Goal: Information Seeking & Learning: Find specific page/section

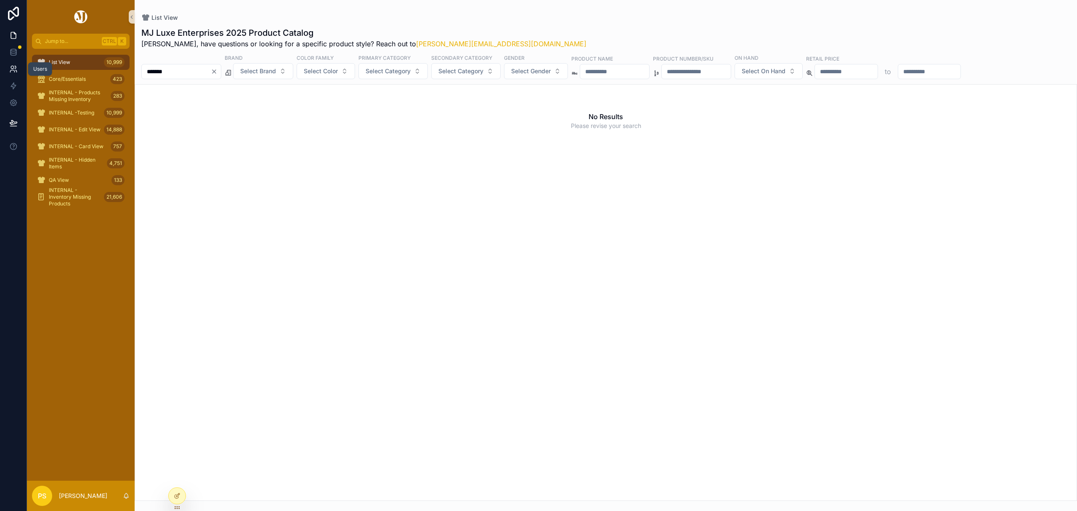
drag, startPoint x: 7, startPoint y: 72, endPoint x: 18, endPoint y: 68, distance: 11.6
click at [7, 72] on link at bounding box center [13, 69] width 26 height 17
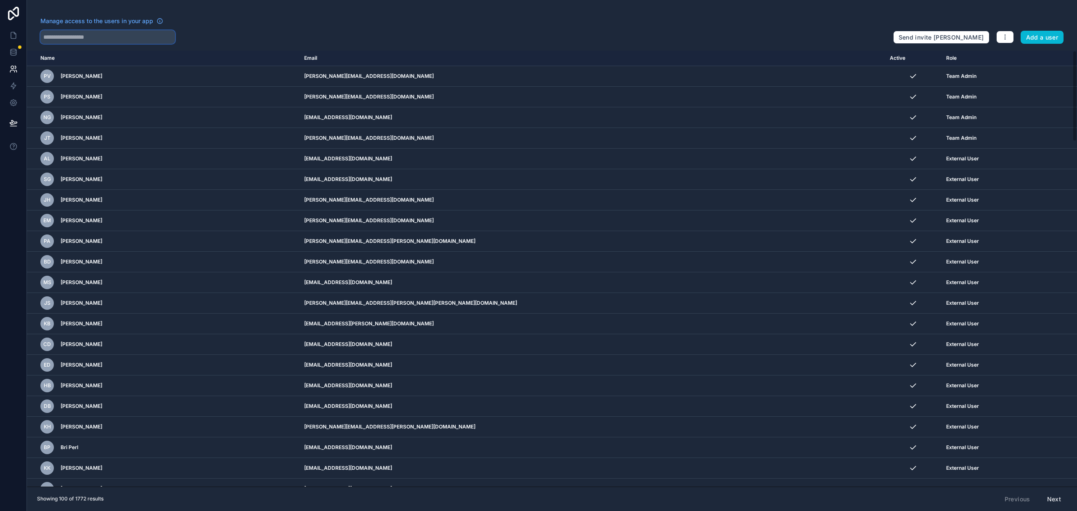
click at [118, 38] on input "text" at bounding box center [107, 36] width 135 height 13
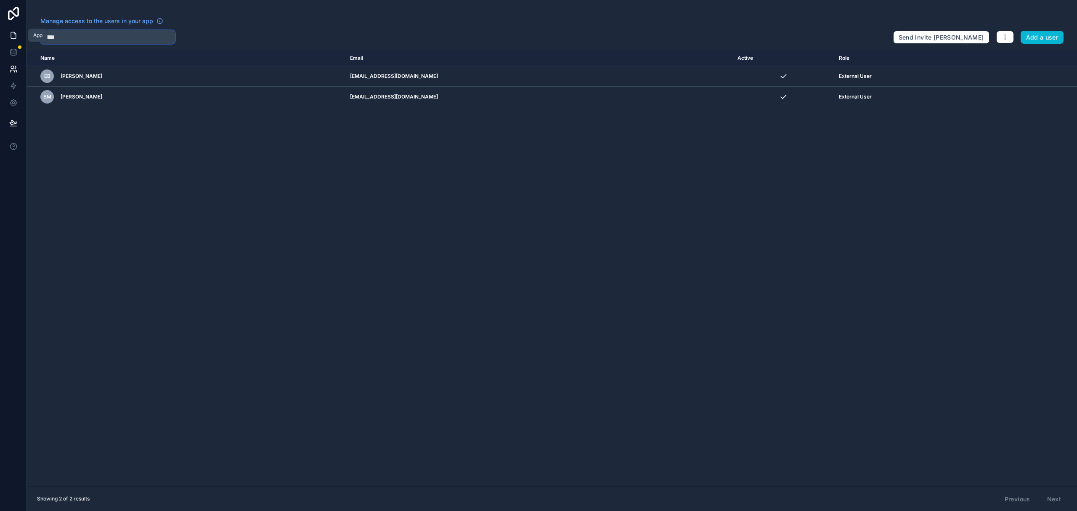
type input "*****"
click at [13, 34] on icon at bounding box center [13, 35] width 8 height 8
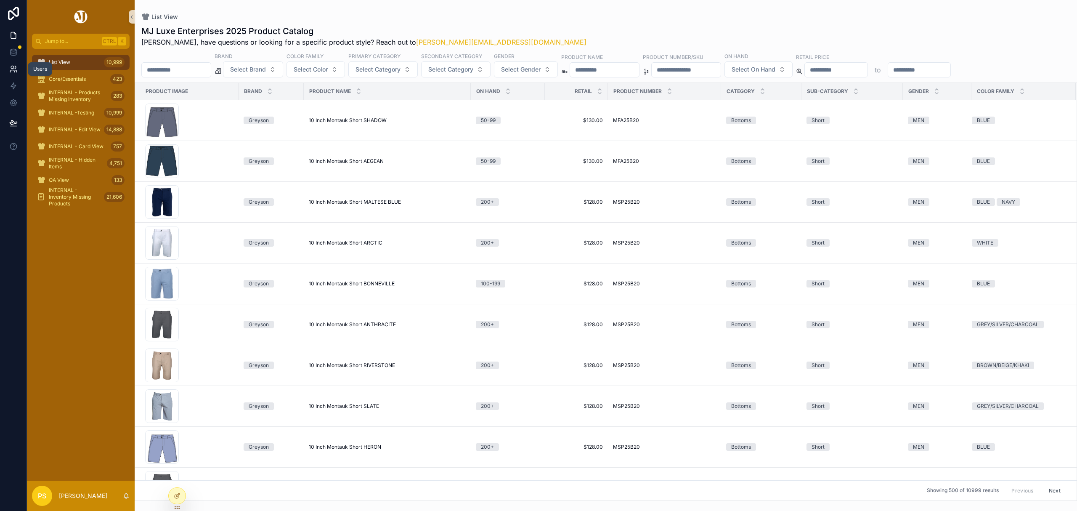
click at [9, 67] on icon at bounding box center [13, 69] width 8 height 8
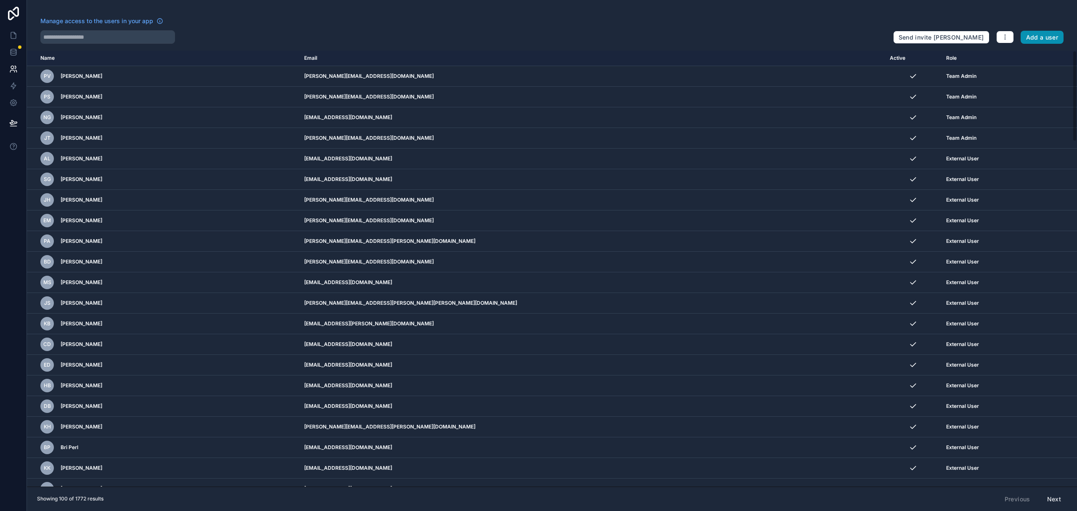
click at [1027, 34] on button "Add a user" at bounding box center [1041, 37] width 43 height 13
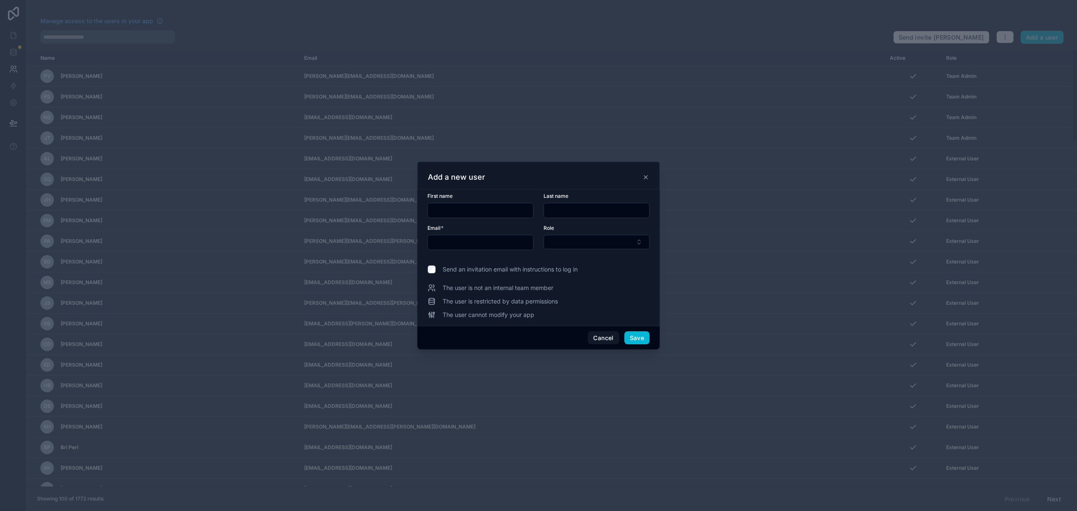
click at [488, 212] on input "text" at bounding box center [480, 210] width 105 height 12
type input "*"
click at [459, 209] on input "text" at bounding box center [480, 210] width 105 height 12
paste input "*****"
type input "*****"
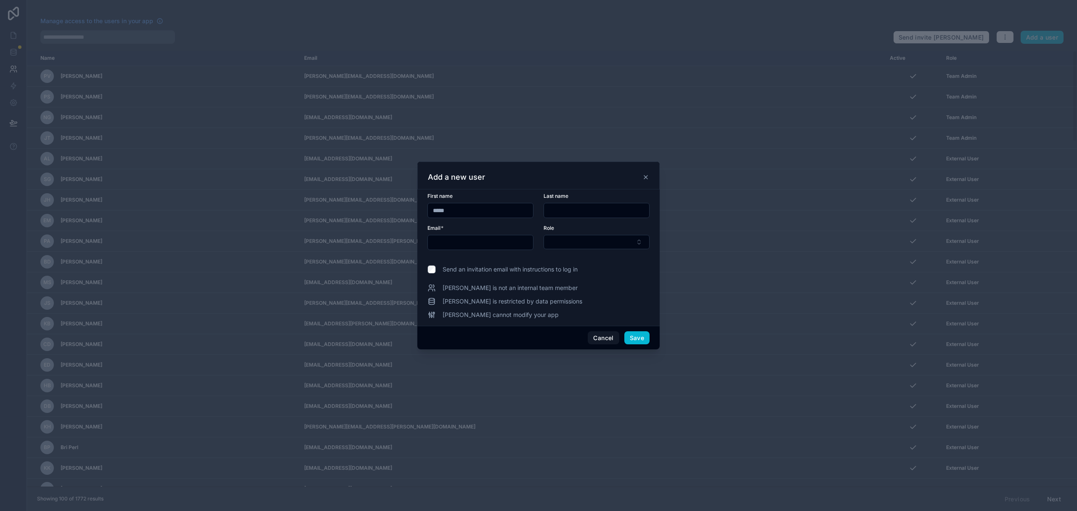
click at [600, 212] on input "text" at bounding box center [596, 210] width 105 height 12
paste input "*****"
type input "*****"
drag, startPoint x: 445, startPoint y: 246, endPoint x: 452, endPoint y: 246, distance: 7.2
click at [445, 246] on input "text" at bounding box center [480, 242] width 105 height 12
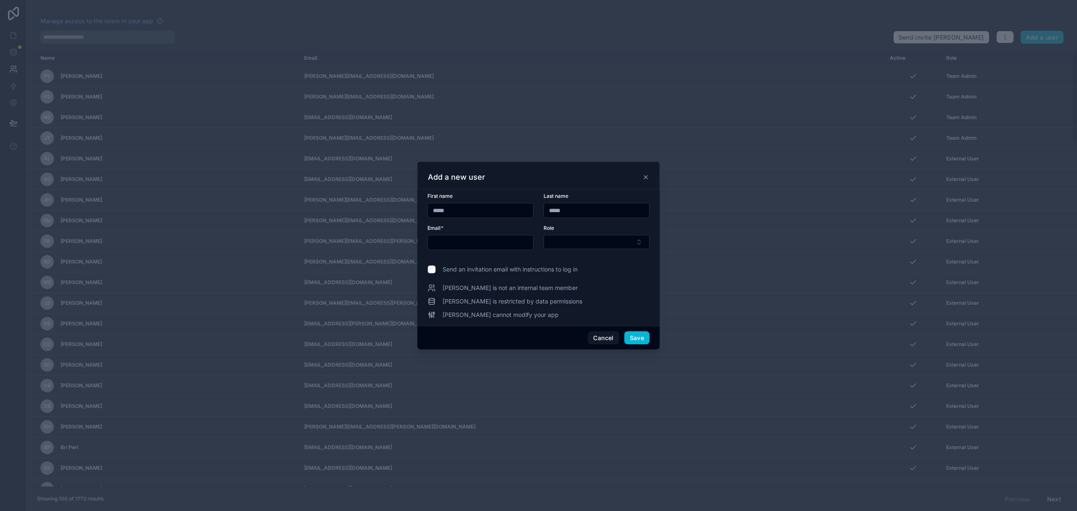
paste input "**********"
type input "**********"
click at [584, 247] on button "Select Button" at bounding box center [596, 242] width 106 height 14
click at [586, 300] on div "External User" at bounding box center [597, 301] width 102 height 13
click at [638, 337] on button "Save" at bounding box center [636, 337] width 25 height 13
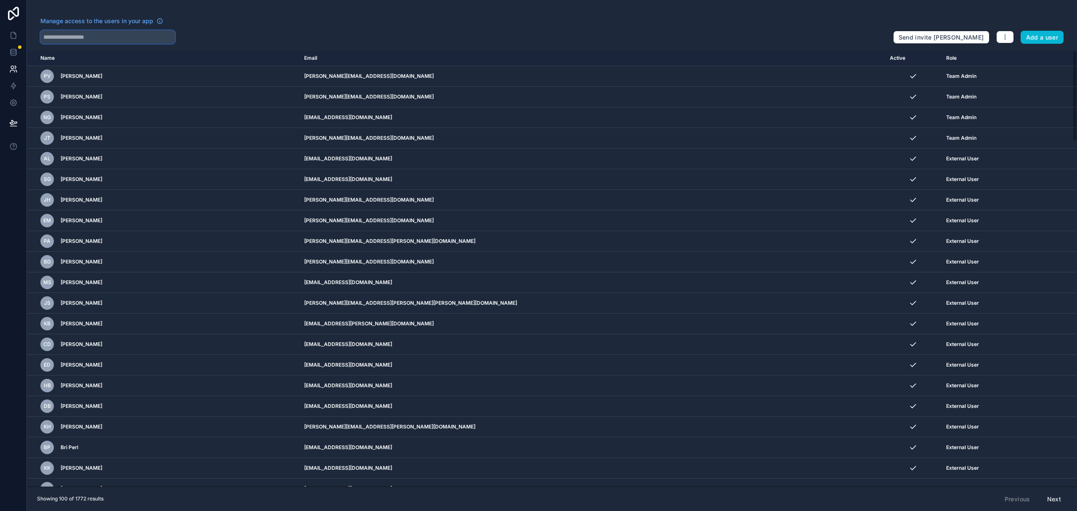
click at [136, 37] on input "text" at bounding box center [107, 36] width 135 height 13
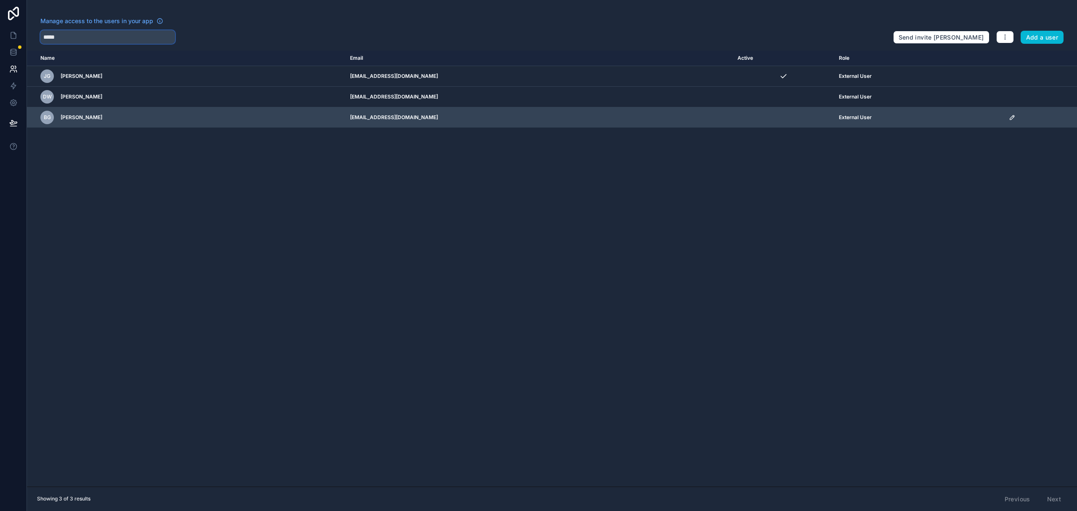
type input "*****"
click at [1010, 118] on icon "scrollable content" at bounding box center [1012, 117] width 4 height 4
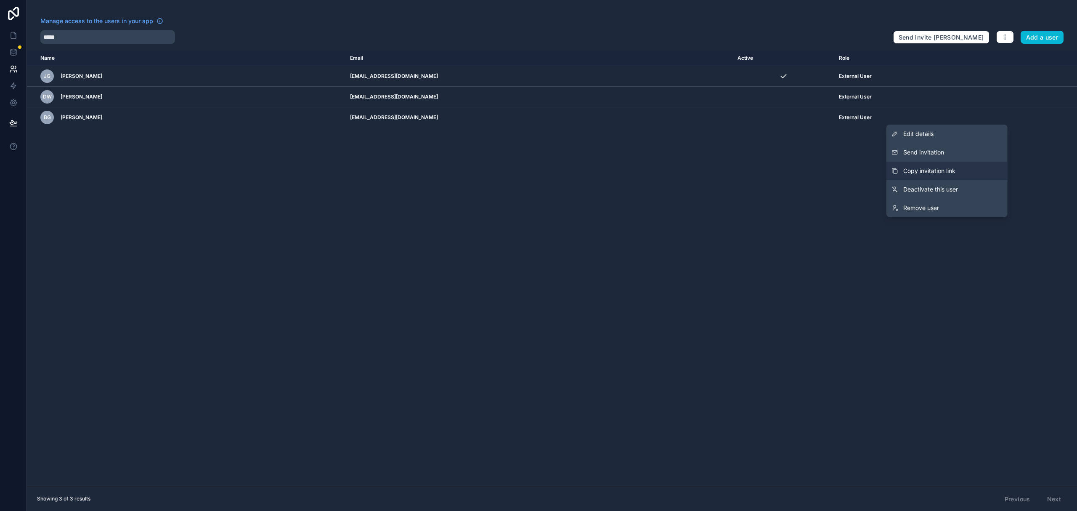
click at [935, 168] on span "Copy invitation link" at bounding box center [929, 171] width 52 height 8
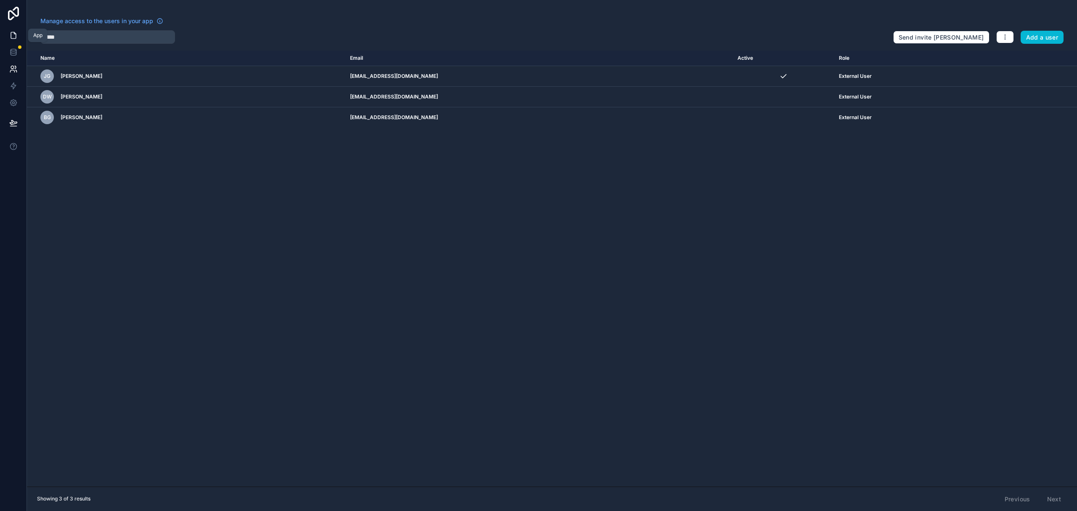
click at [16, 34] on icon at bounding box center [13, 35] width 5 height 6
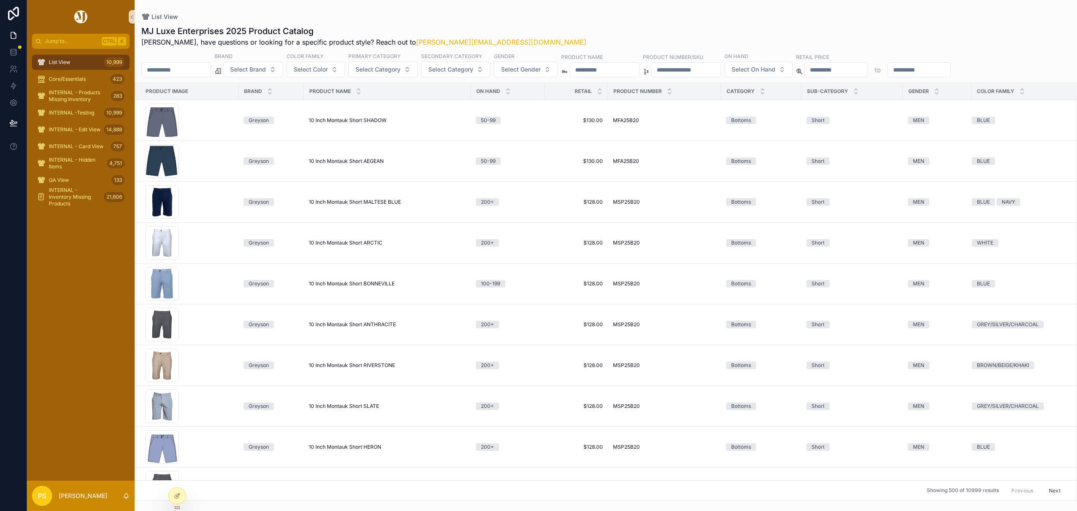
click at [180, 72] on input "scrollable content" at bounding box center [176, 70] width 69 height 12
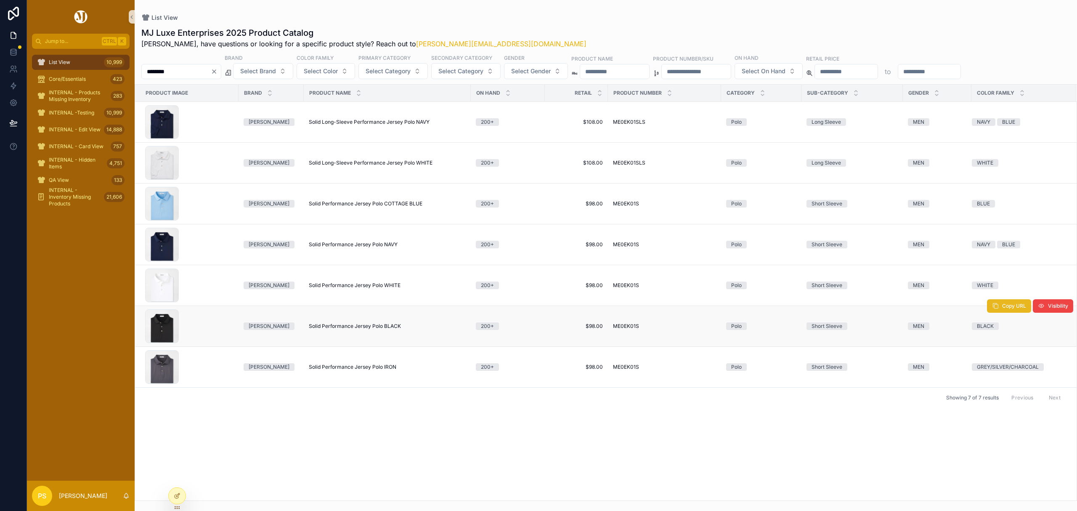
click at [995, 309] on icon "scrollable content" at bounding box center [995, 305] width 7 height 7
click at [1000, 226] on button "Copy URL" at bounding box center [1009, 223] width 44 height 13
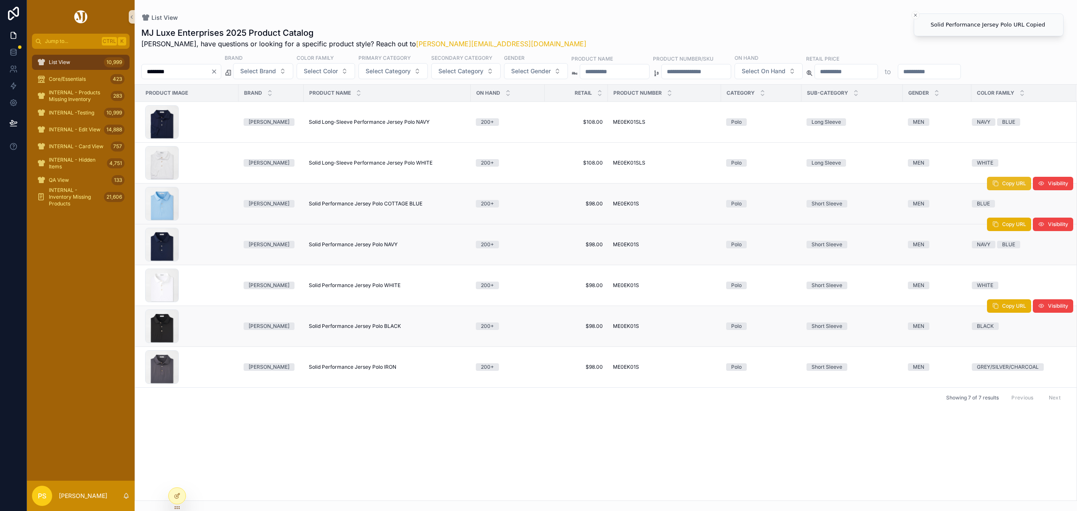
click at [1003, 189] on button "Copy URL" at bounding box center [1009, 183] width 44 height 13
click at [1004, 347] on span "Copy URL" at bounding box center [1014, 346] width 24 height 7
click at [202, 74] on input "********" at bounding box center [176, 72] width 69 height 12
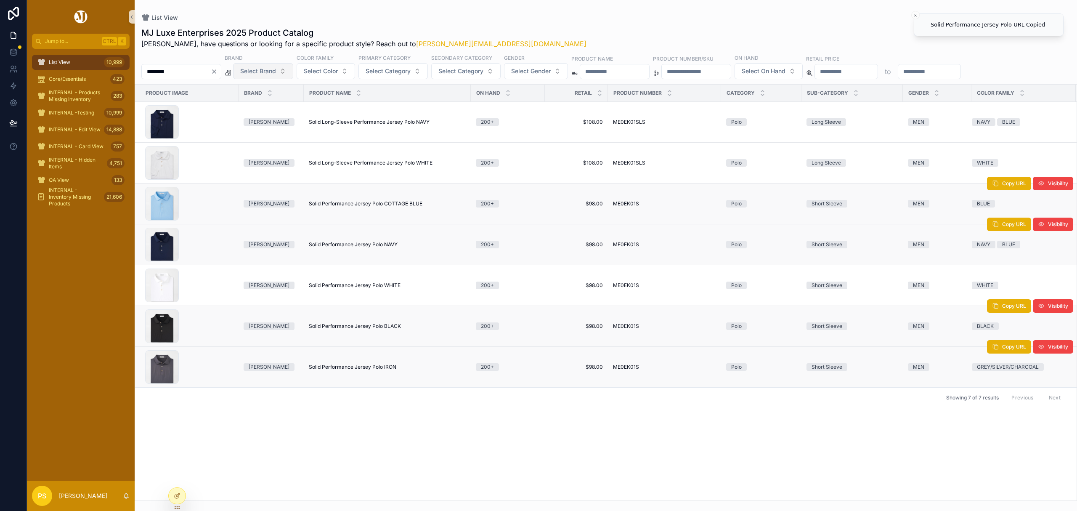
click at [268, 75] on span "Select Brand" at bounding box center [258, 71] width 36 height 8
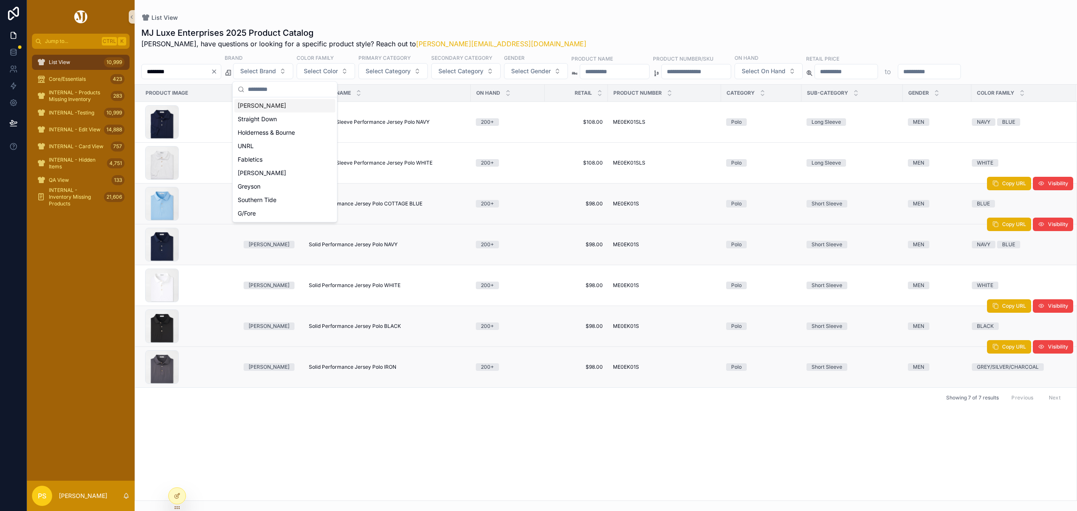
click at [264, 110] on div "Peter Millar" at bounding box center [284, 105] width 101 height 13
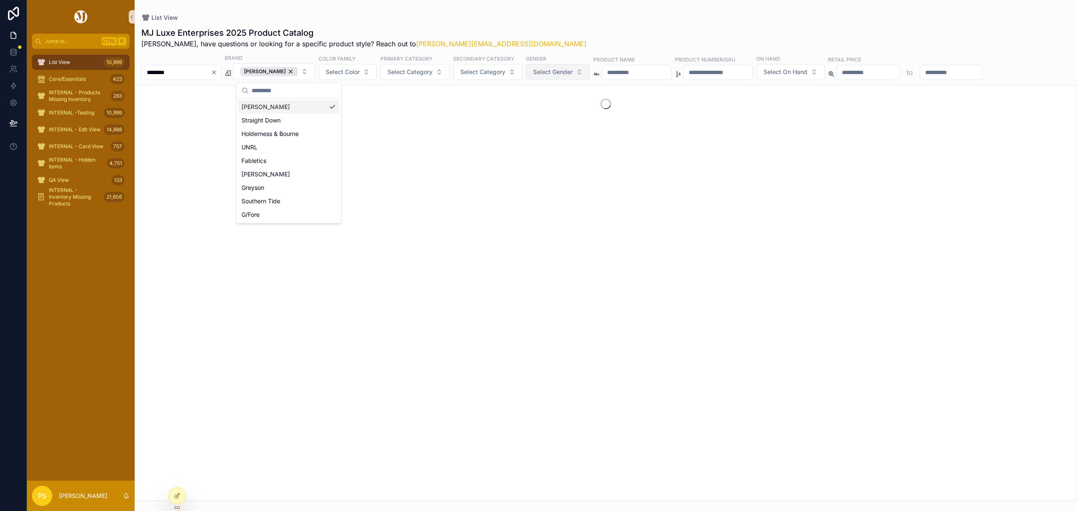
click at [569, 74] on span "Select Gender" at bounding box center [553, 72] width 40 height 8
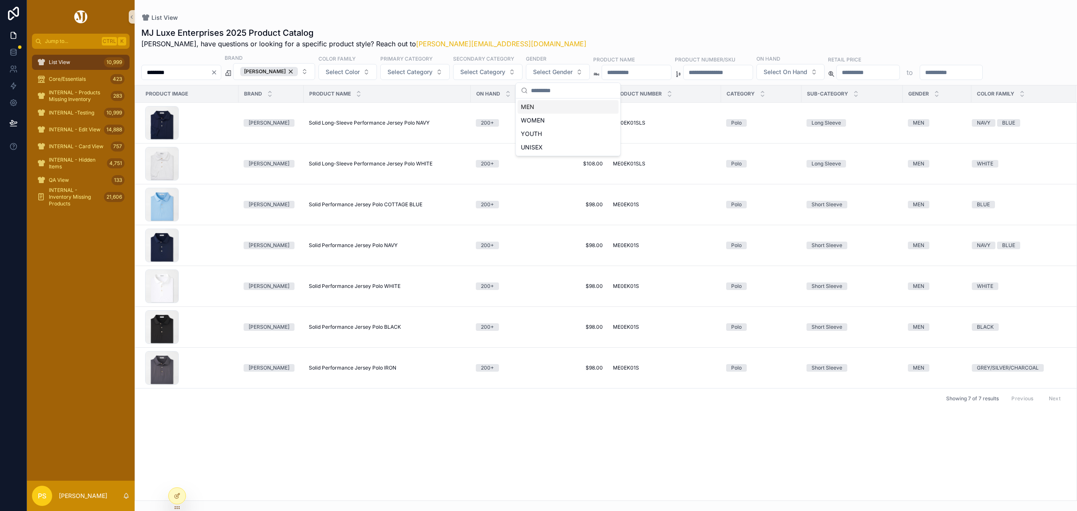
click at [534, 109] on div "MEN" at bounding box center [567, 106] width 101 height 13
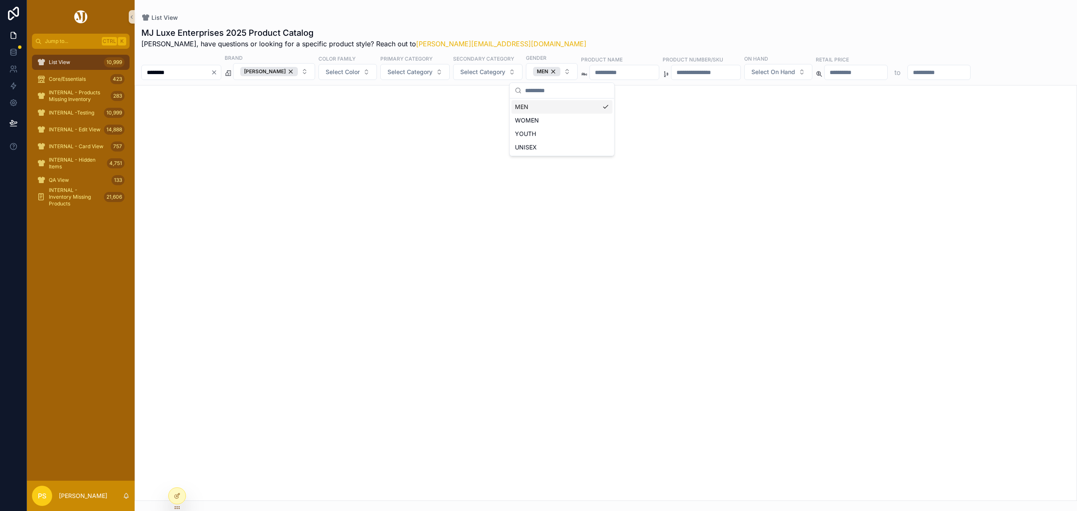
click at [194, 72] on input "********" at bounding box center [176, 72] width 69 height 12
click at [172, 73] on input "**********" at bounding box center [176, 72] width 69 height 12
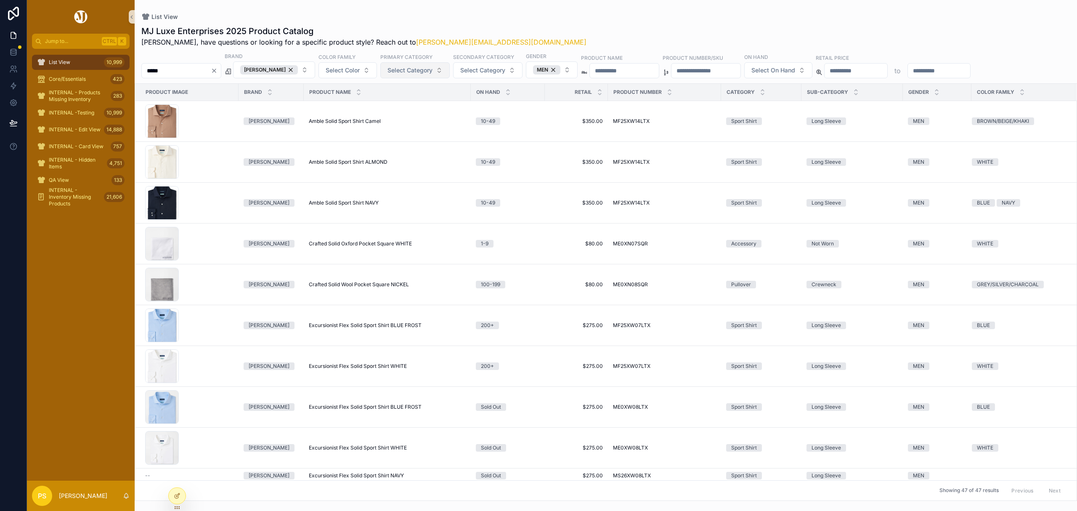
click at [432, 68] on span "Select Category" at bounding box center [409, 70] width 45 height 8
click at [386, 184] on div "Polo" at bounding box center [424, 185] width 101 height 13
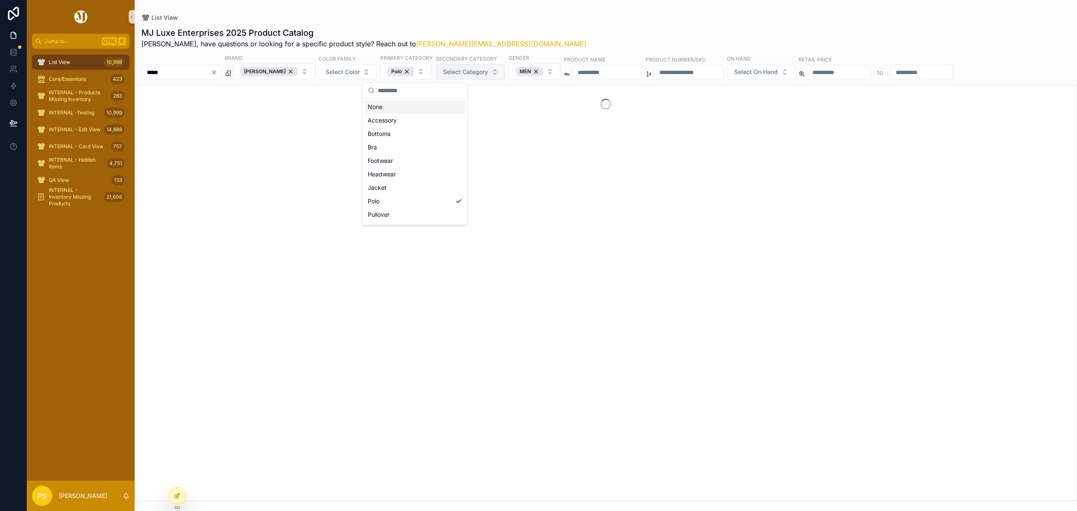
click at [481, 71] on span "Select Category" at bounding box center [465, 72] width 45 height 8
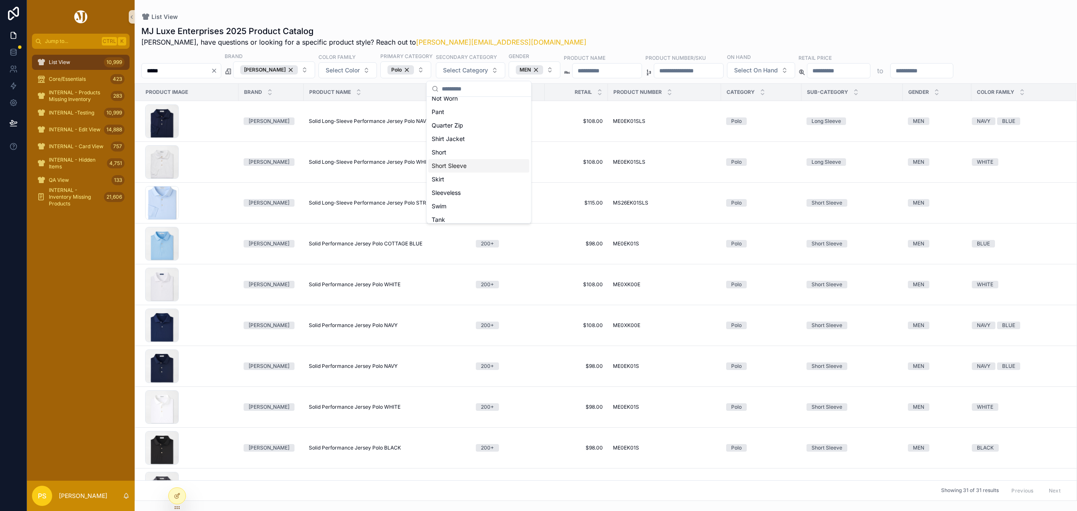
click at [463, 166] on div "Short Sleeve" at bounding box center [478, 165] width 101 height 13
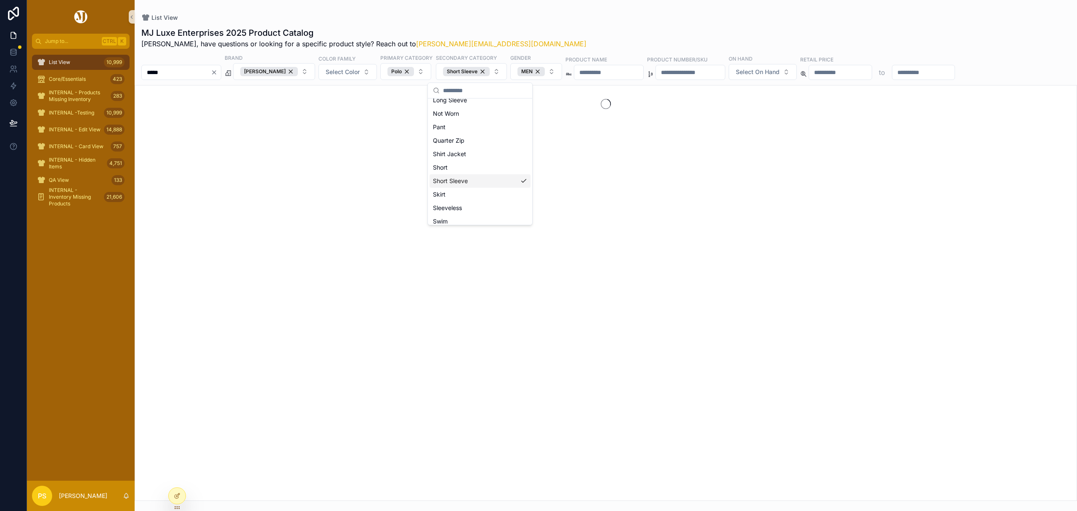
scroll to position [182, 0]
click at [566, 17] on div "List View" at bounding box center [605, 17] width 929 height 8
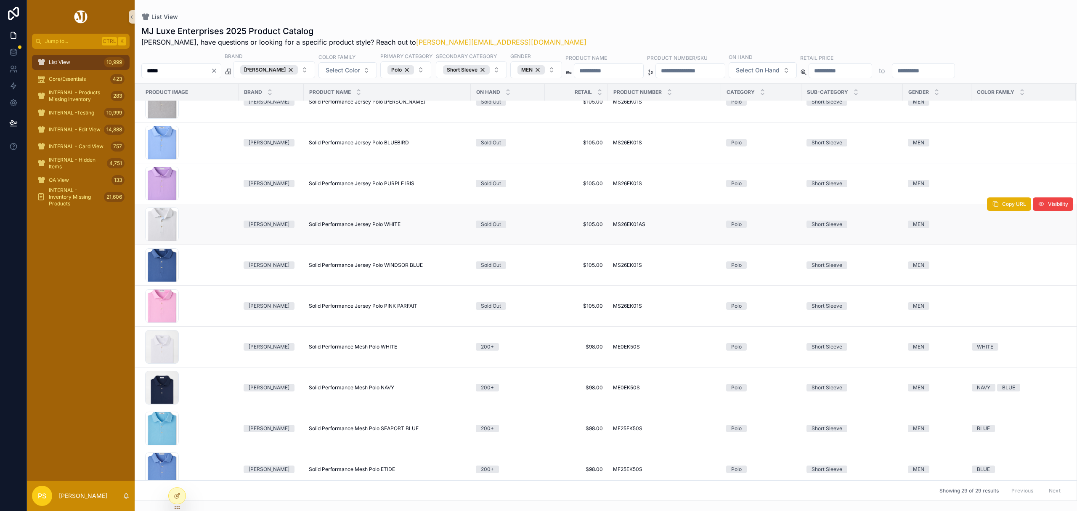
scroll to position [728, 0]
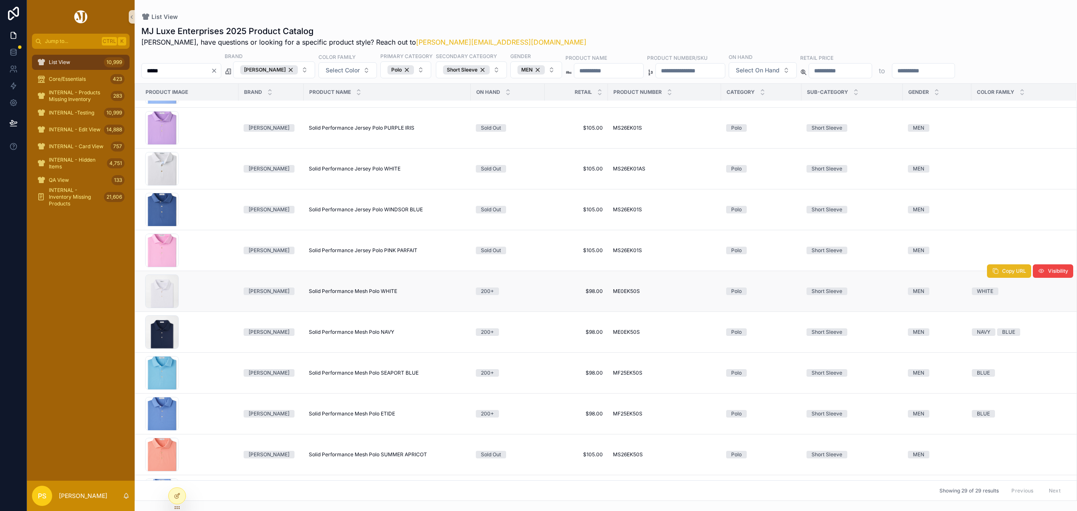
click at [1002, 274] on span "Copy URL" at bounding box center [1014, 271] width 24 height 7
click at [992, 315] on icon "scrollable content" at bounding box center [995, 311] width 7 height 7
click at [193, 71] on input "*****" at bounding box center [176, 71] width 69 height 12
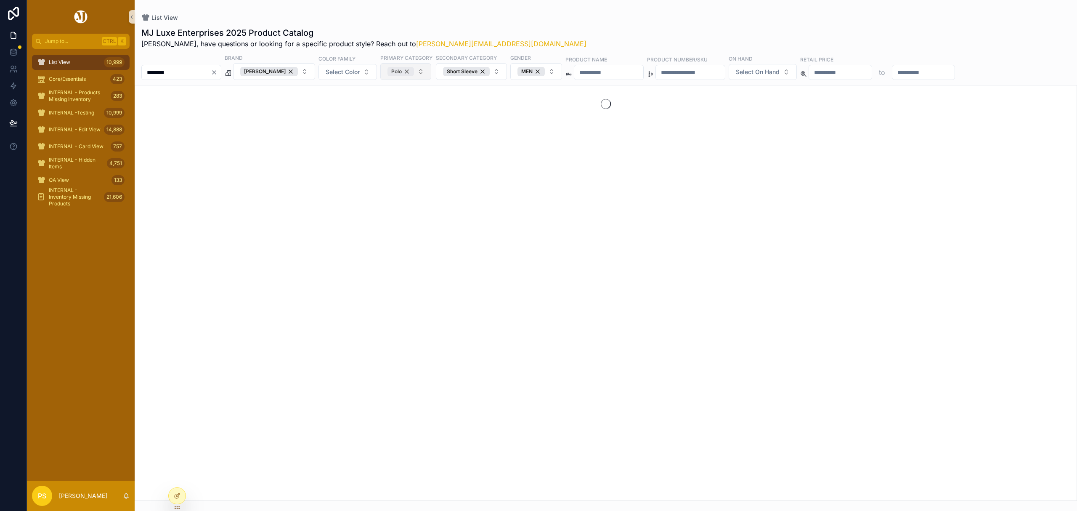
click at [414, 72] on div "Polo" at bounding box center [400, 71] width 26 height 9
click at [507, 69] on div "Short Sleeve" at bounding box center [483, 71] width 47 height 9
click at [509, 8] on div "List View MJ Luxe Enterprises 2025 Product Catalog Philip, have questions or lo…" at bounding box center [606, 250] width 942 height 501
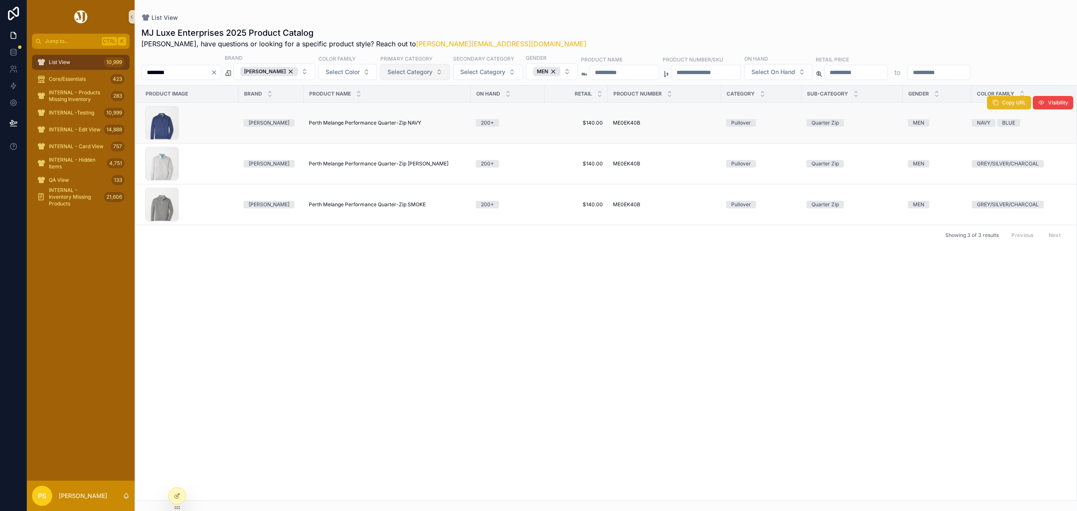
click at [1007, 105] on span "Copy URL" at bounding box center [1014, 102] width 24 height 7
click at [999, 149] on button "Copy URL" at bounding box center [1009, 143] width 44 height 13
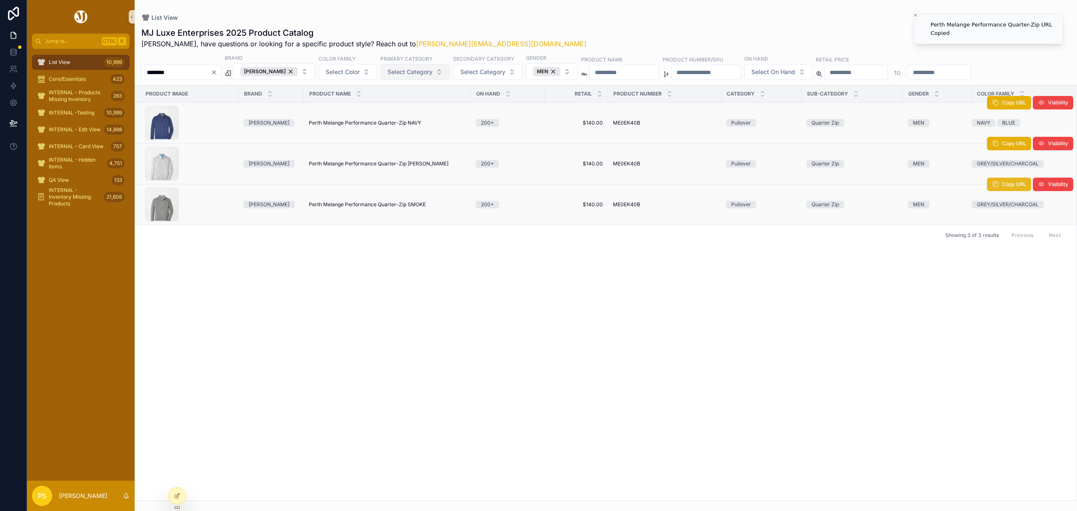
click at [1009, 189] on button "Copy URL" at bounding box center [1009, 183] width 44 height 13
click at [182, 78] on input "********" at bounding box center [176, 72] width 69 height 12
drag, startPoint x: 178, startPoint y: 72, endPoint x: 169, endPoint y: 72, distance: 9.3
click at [169, 72] on input "********" at bounding box center [176, 72] width 69 height 12
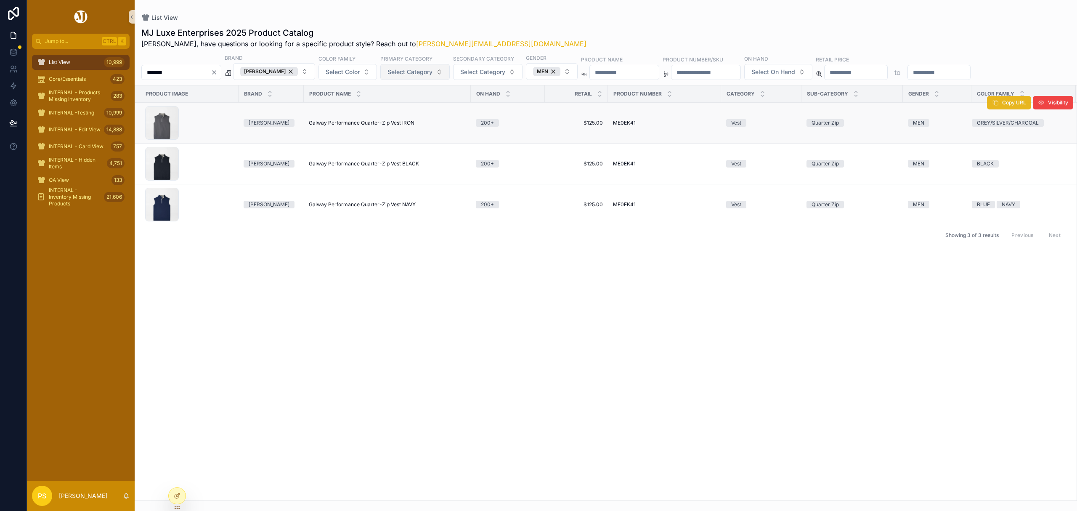
click at [1000, 108] on button "Copy URL" at bounding box center [1009, 102] width 44 height 13
click at [1004, 187] on span "Copy URL" at bounding box center [1014, 184] width 24 height 7
click at [297, 72] on div "Peter Millar" at bounding box center [269, 71] width 58 height 9
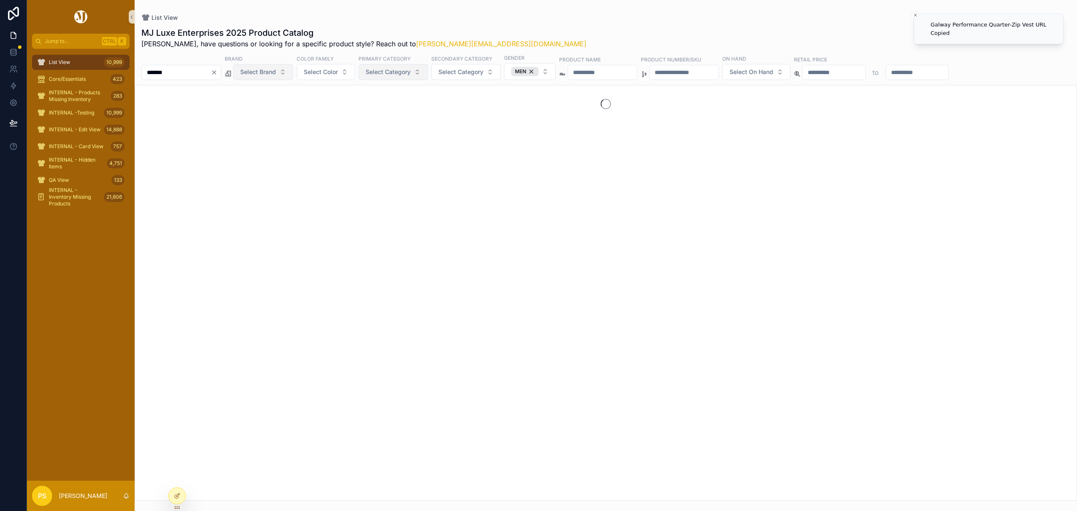
click at [276, 73] on span "Select Brand" at bounding box center [258, 72] width 36 height 8
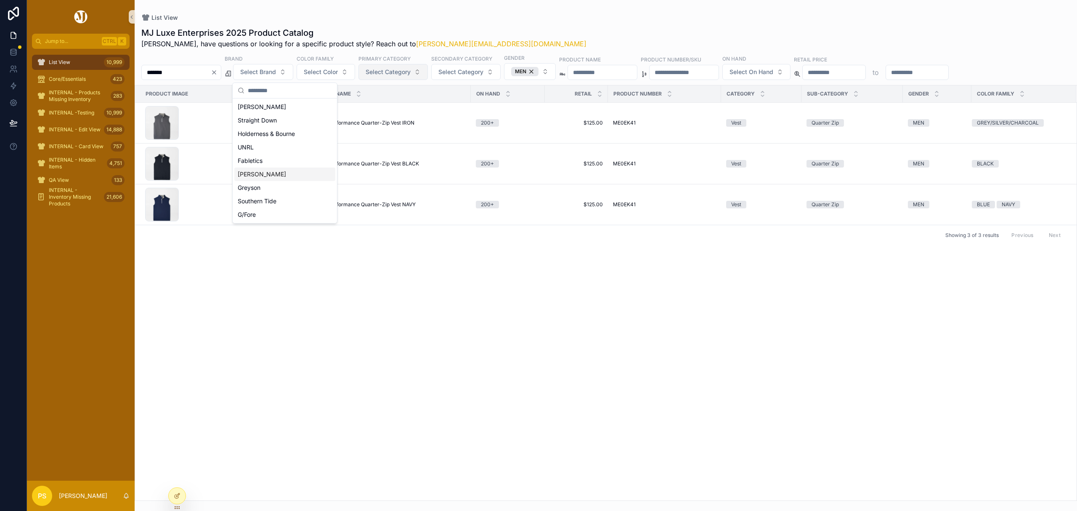
click at [257, 177] on div "Johnnie-O" at bounding box center [284, 173] width 101 height 13
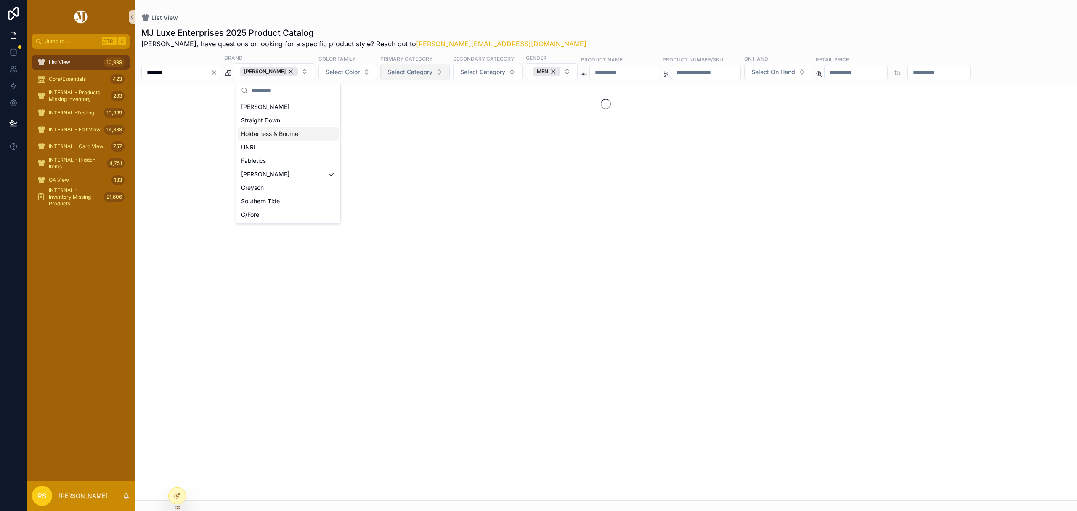
click at [201, 72] on input "*******" at bounding box center [176, 72] width 69 height 12
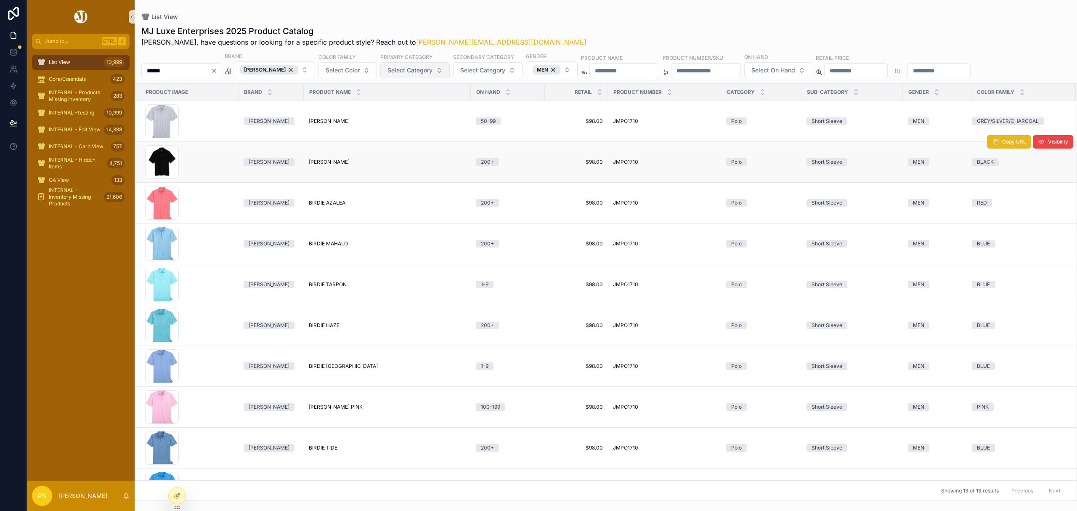
click at [1002, 145] on span "Copy URL" at bounding box center [1014, 141] width 24 height 7
click at [1002, 103] on span "Copy URL" at bounding box center [1014, 101] width 24 height 7
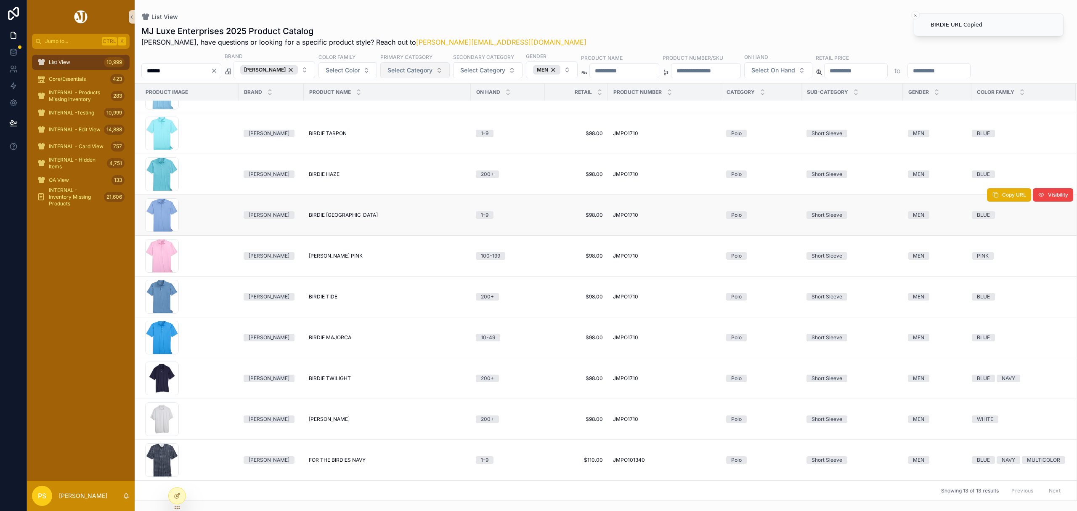
scroll to position [161, 0]
click at [990, 357] on button "Copy URL" at bounding box center [1009, 357] width 44 height 13
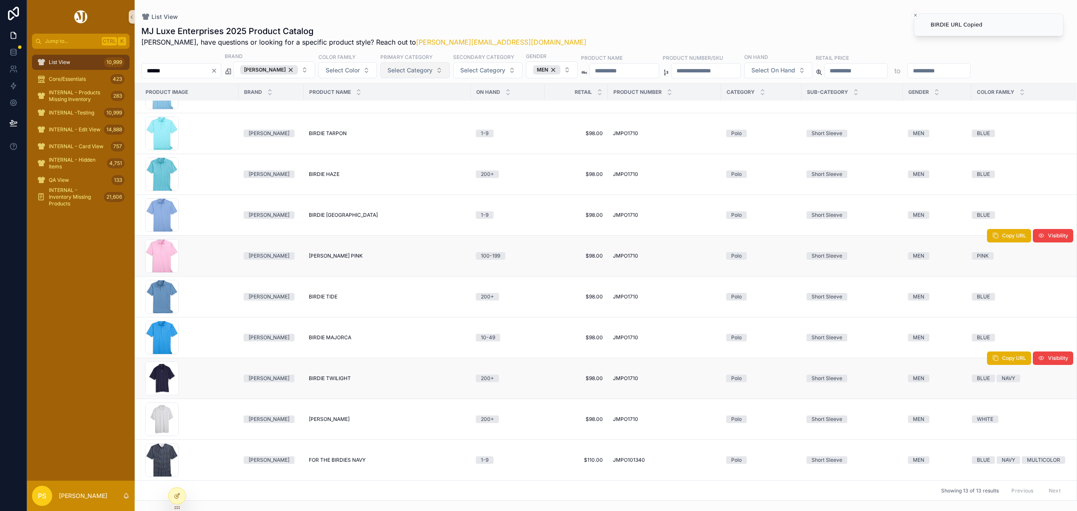
scroll to position [0, 0]
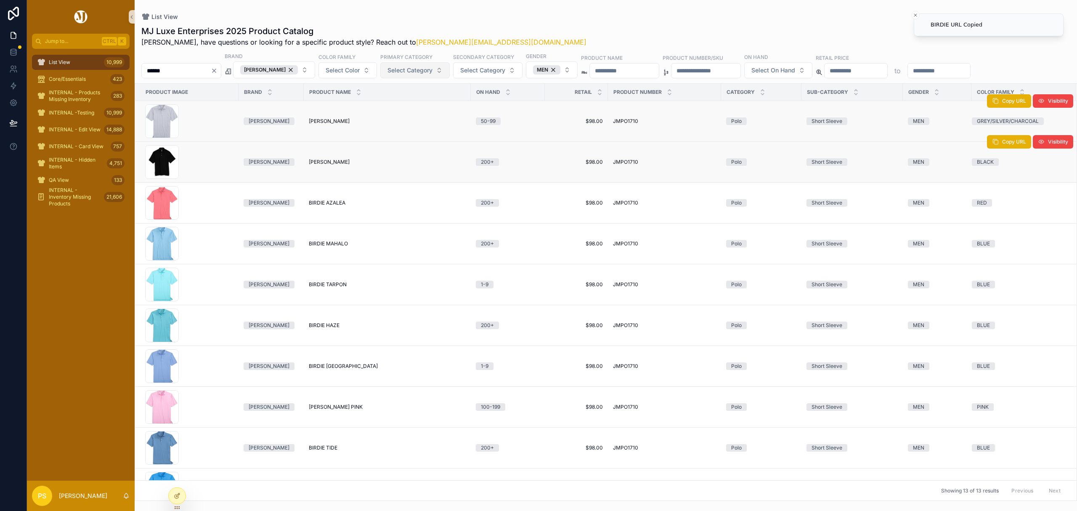
click at [326, 125] on span "BIRDIE SEAL" at bounding box center [329, 121] width 41 height 7
click at [172, 71] on input "******" at bounding box center [176, 71] width 69 height 12
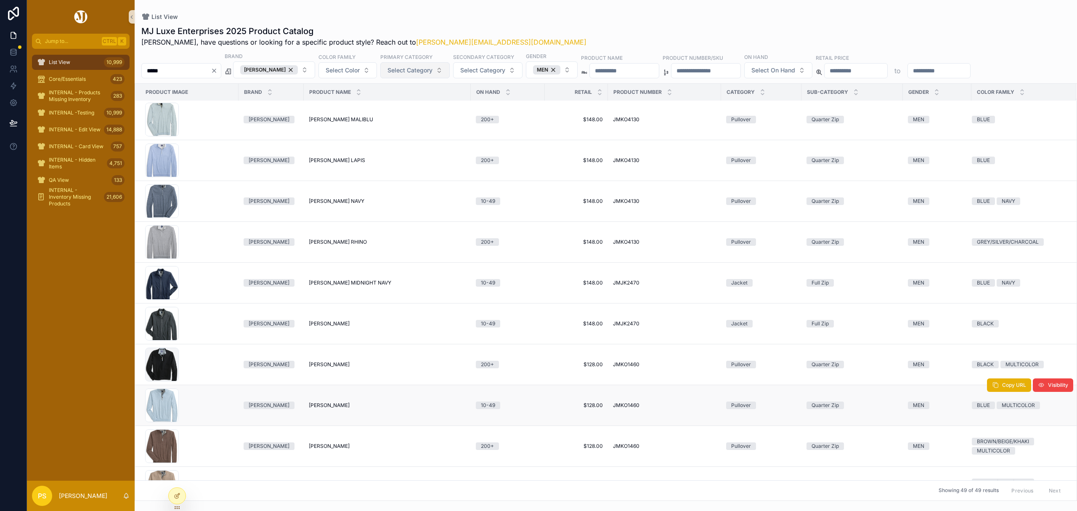
scroll to position [392, 0]
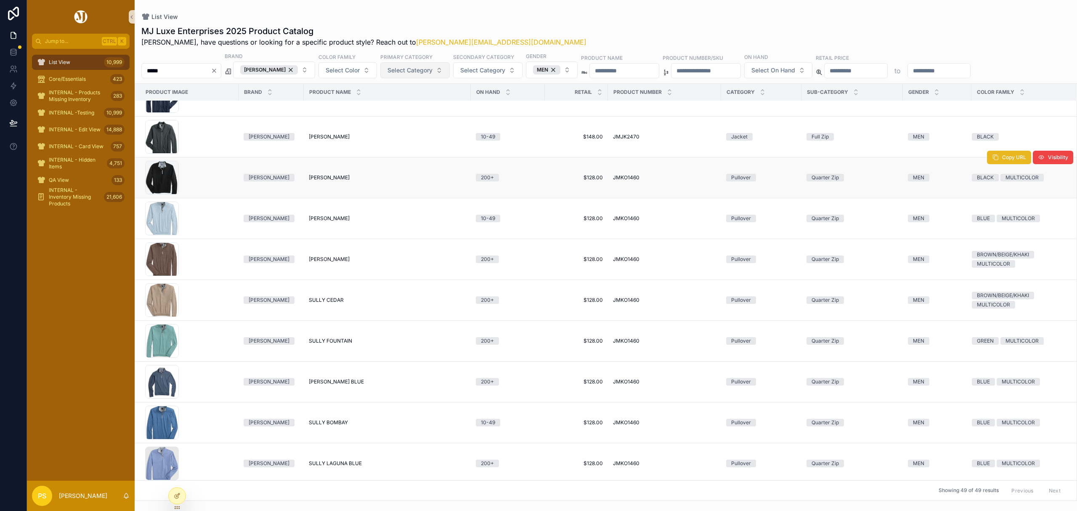
click at [1005, 161] on span "Copy URL" at bounding box center [1014, 157] width 24 height 7
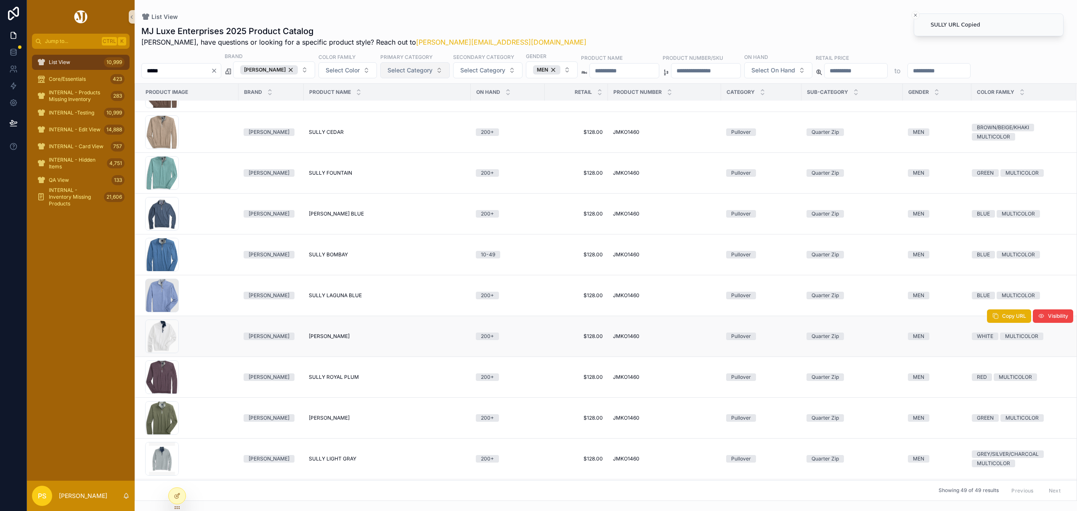
scroll to position [616, 0]
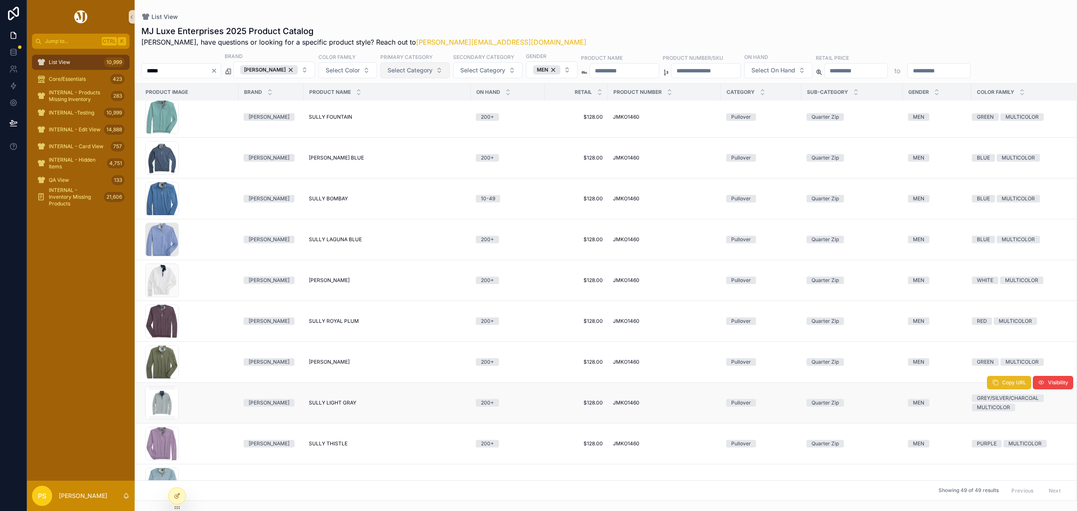
click at [1002, 386] on span "Copy URL" at bounding box center [1014, 382] width 24 height 7
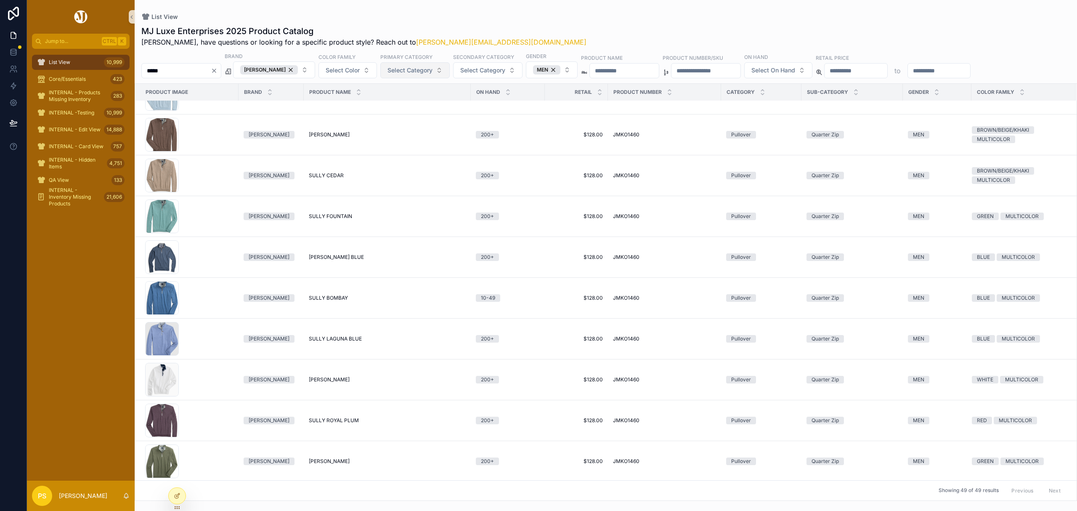
scroll to position [504, 0]
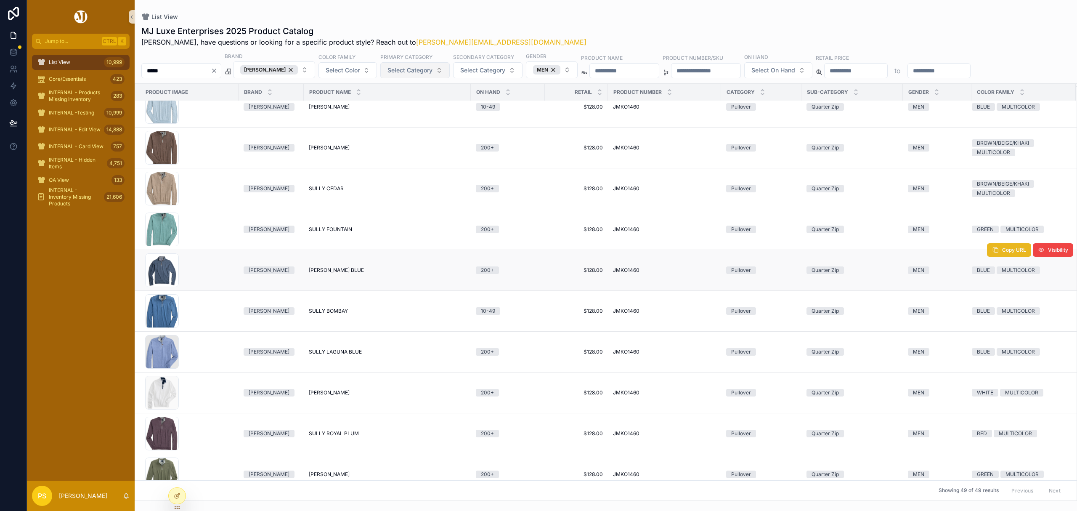
click at [989, 256] on button "Copy URL" at bounding box center [1009, 249] width 44 height 13
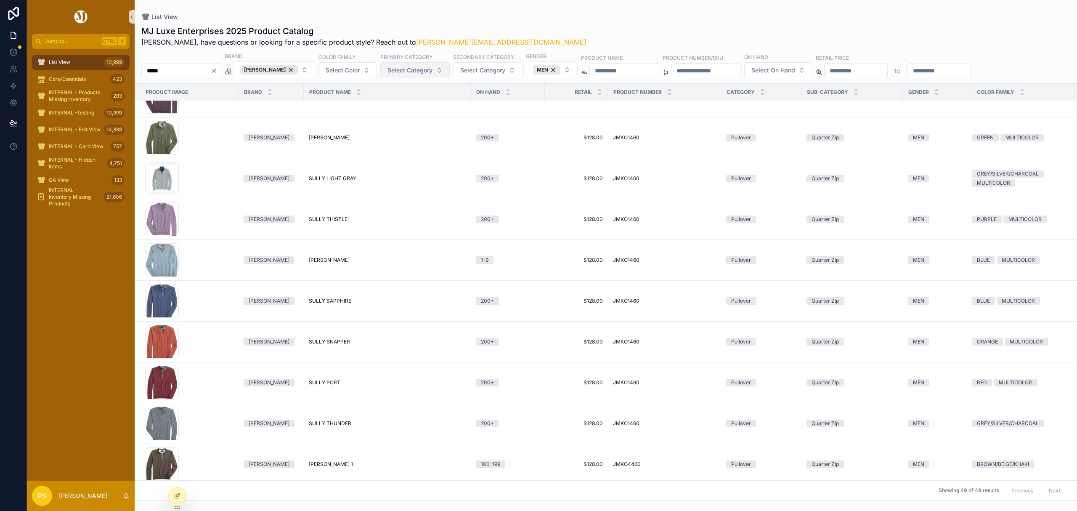
scroll to position [840, 0]
click at [185, 77] on input "*****" at bounding box center [176, 71] width 69 height 12
paste input "***"
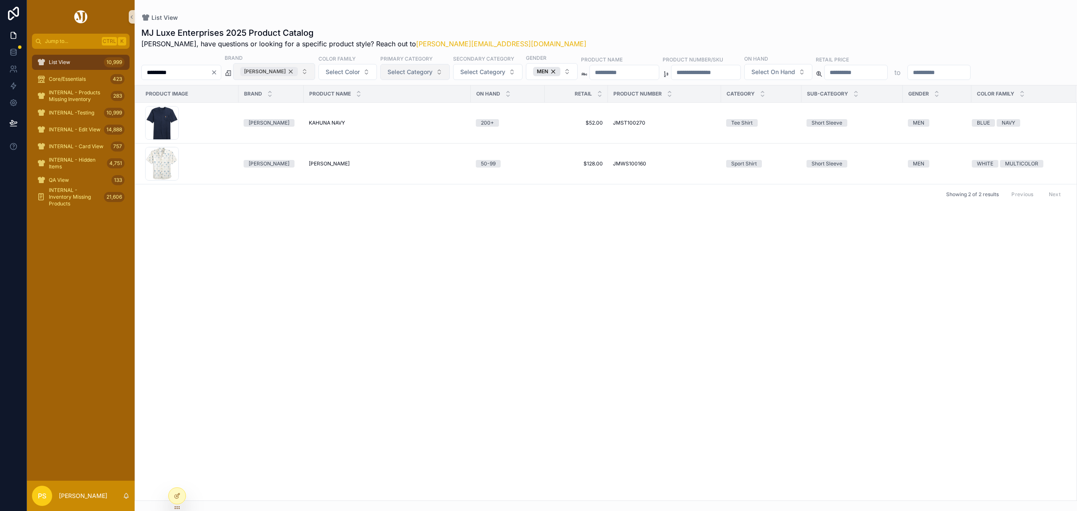
click at [297, 72] on div "Johnnie-O" at bounding box center [269, 71] width 58 height 9
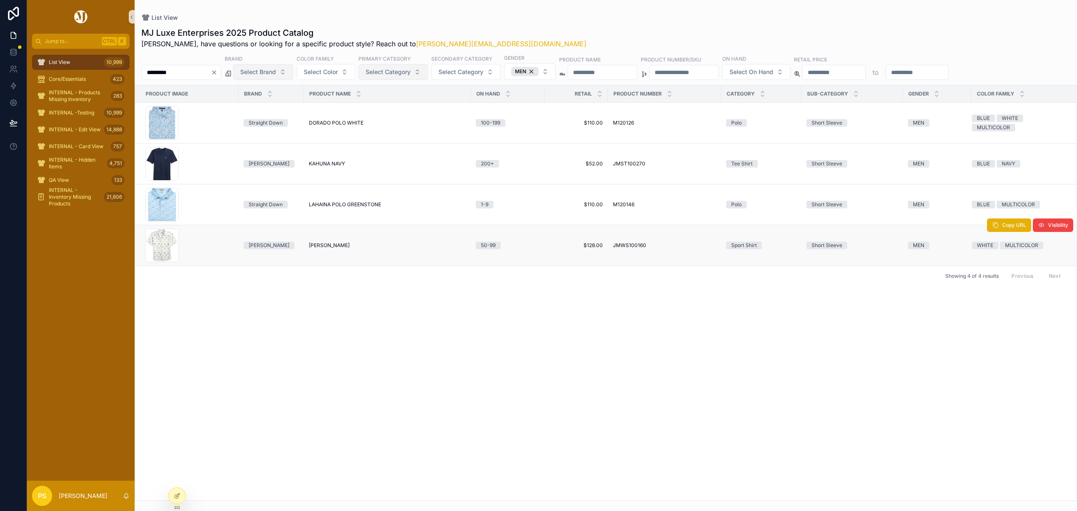
click at [326, 245] on span "WILLIE IVORY" at bounding box center [329, 245] width 41 height 7
click at [69, 62] on span "List View" at bounding box center [59, 62] width 21 height 7
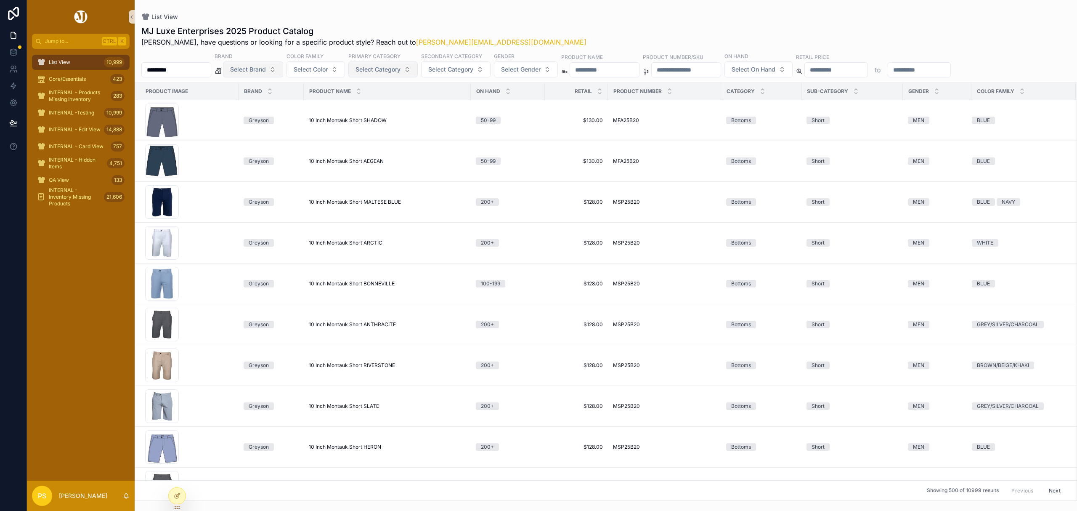
click at [182, 70] on input "********" at bounding box center [176, 70] width 69 height 12
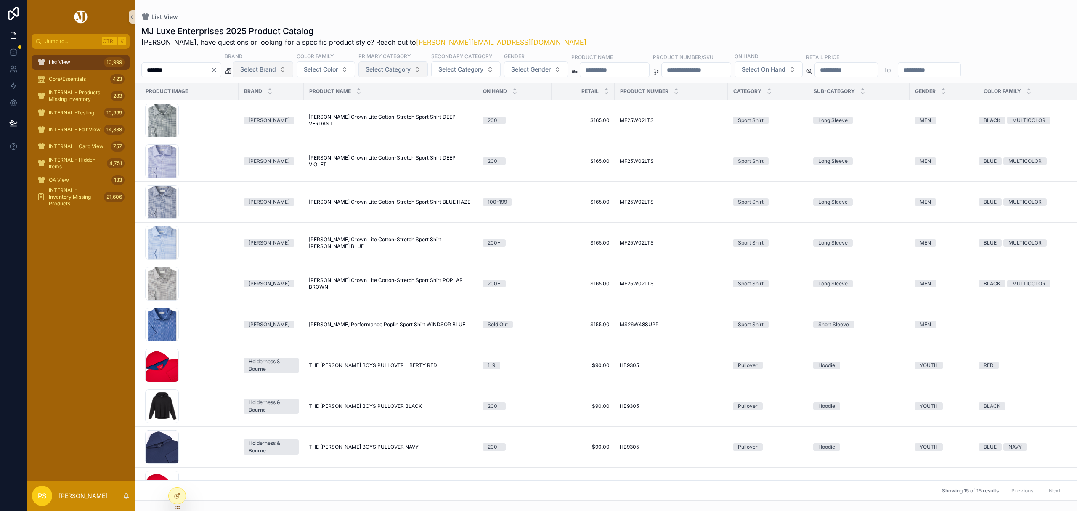
click at [293, 72] on button "Select Brand" at bounding box center [263, 69] width 60 height 16
click at [265, 132] on div "Holderness & Bourne" at bounding box center [284, 130] width 101 height 13
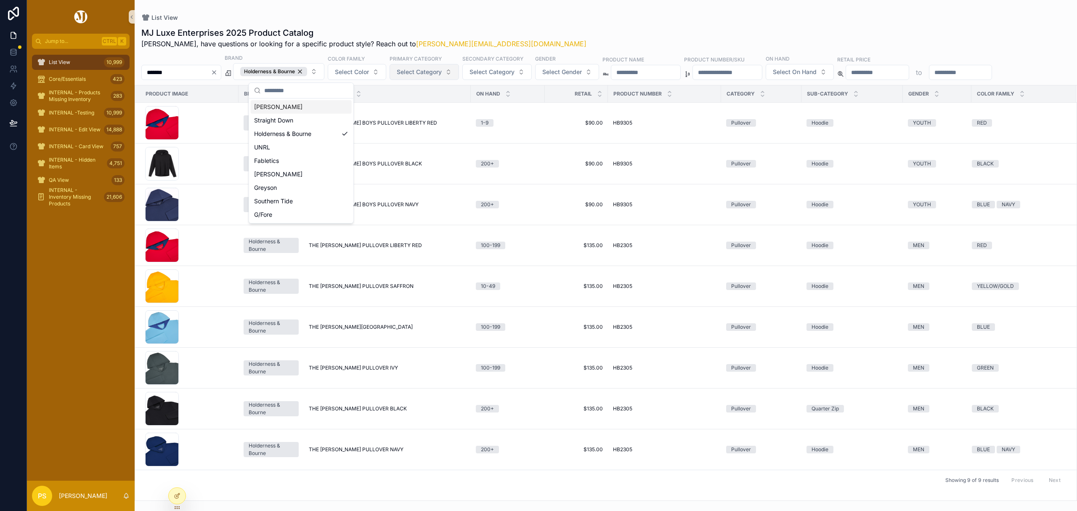
click at [554, 21] on div "List View" at bounding box center [605, 17] width 929 height 8
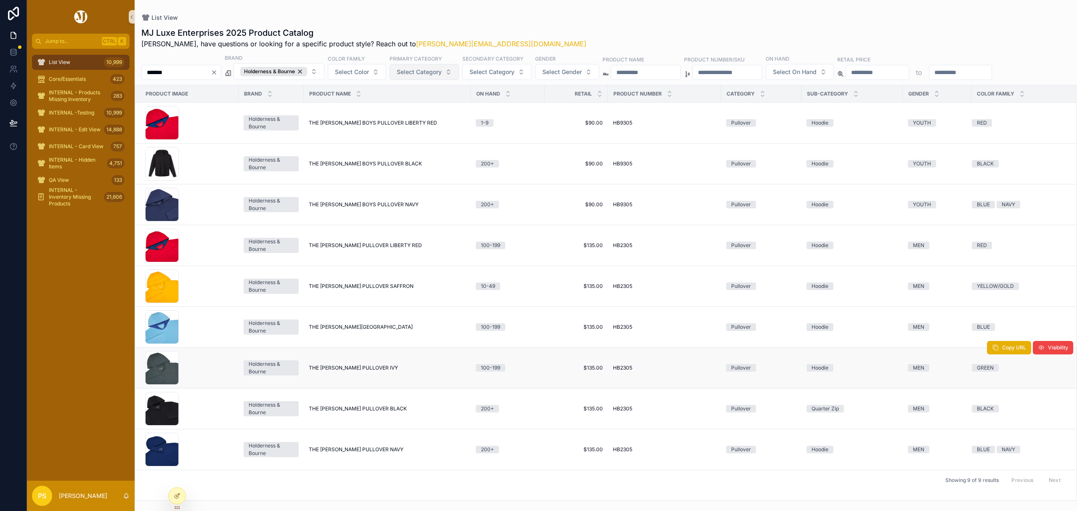
click at [342, 369] on span "THE [PERSON_NAME] PULLOVER IVY" at bounding box center [353, 367] width 89 height 7
click at [182, 74] on input "*******" at bounding box center [176, 72] width 69 height 12
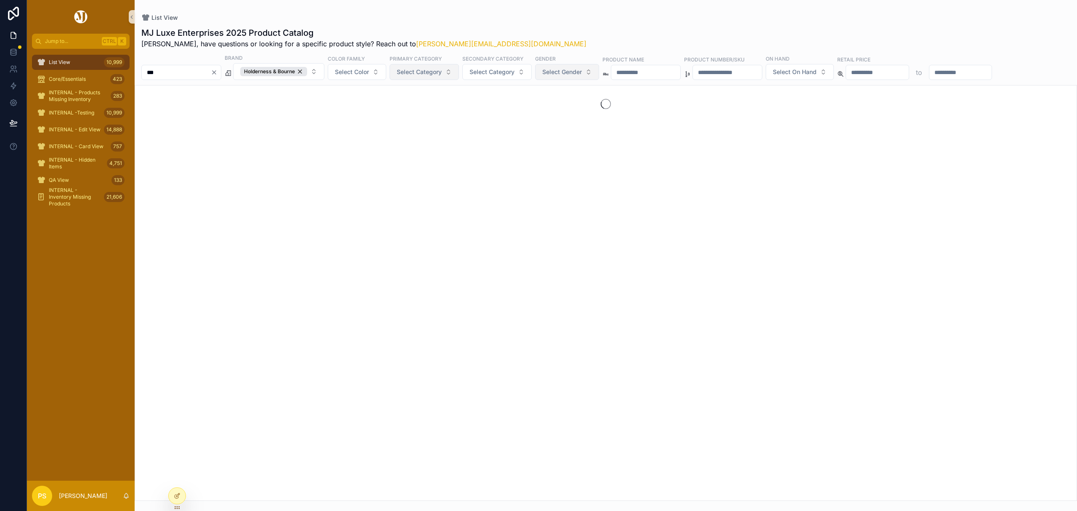
click at [577, 73] on span "Select Gender" at bounding box center [562, 72] width 40 height 8
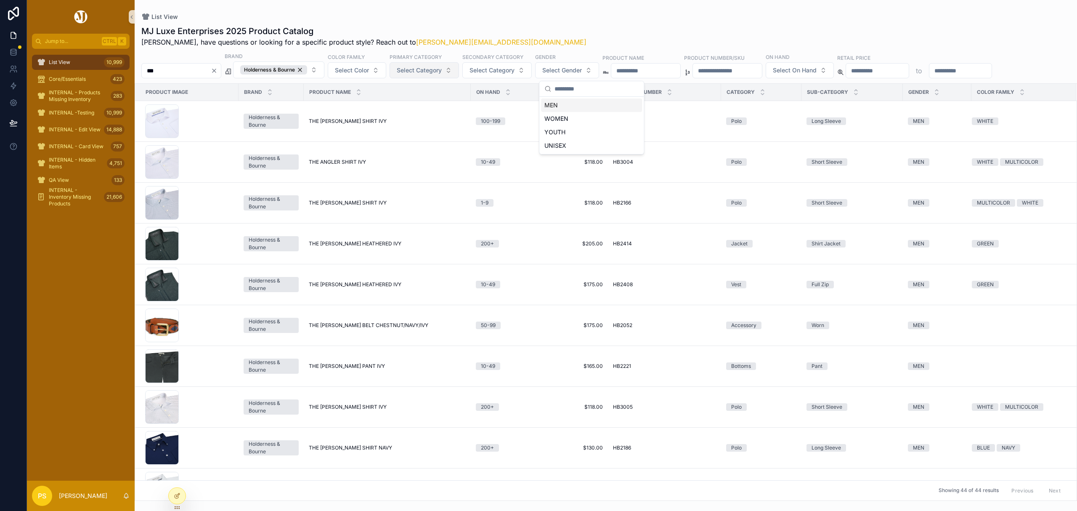
click at [571, 108] on div "MEN" at bounding box center [591, 104] width 101 height 13
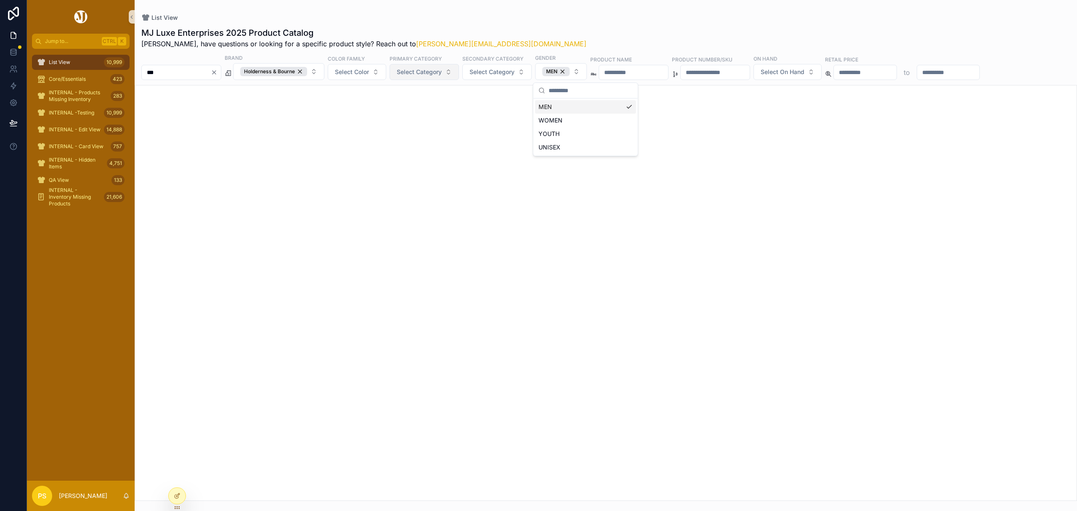
click at [459, 80] on button "Select Category" at bounding box center [423, 72] width 69 height 16
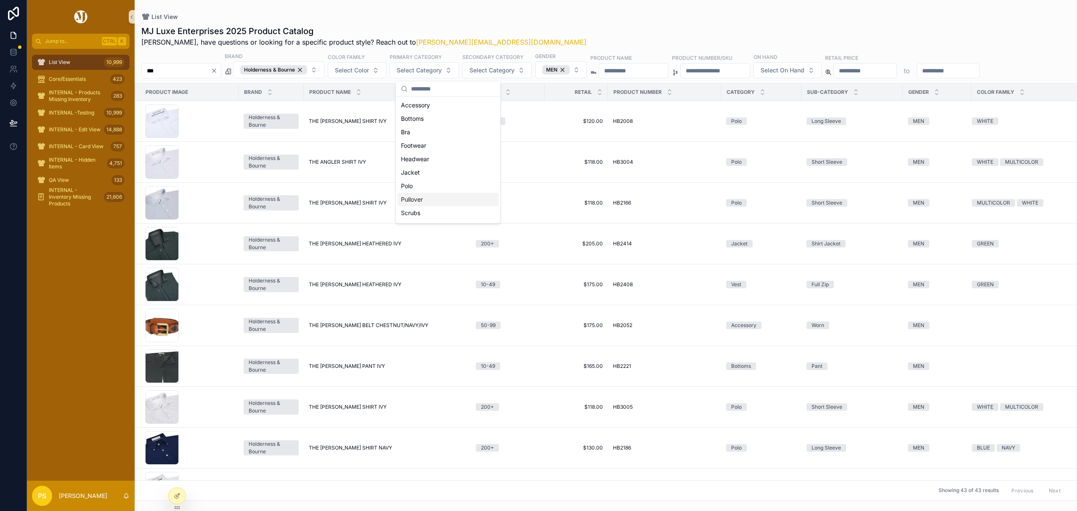
click at [416, 199] on div "Pullover" at bounding box center [447, 199] width 101 height 13
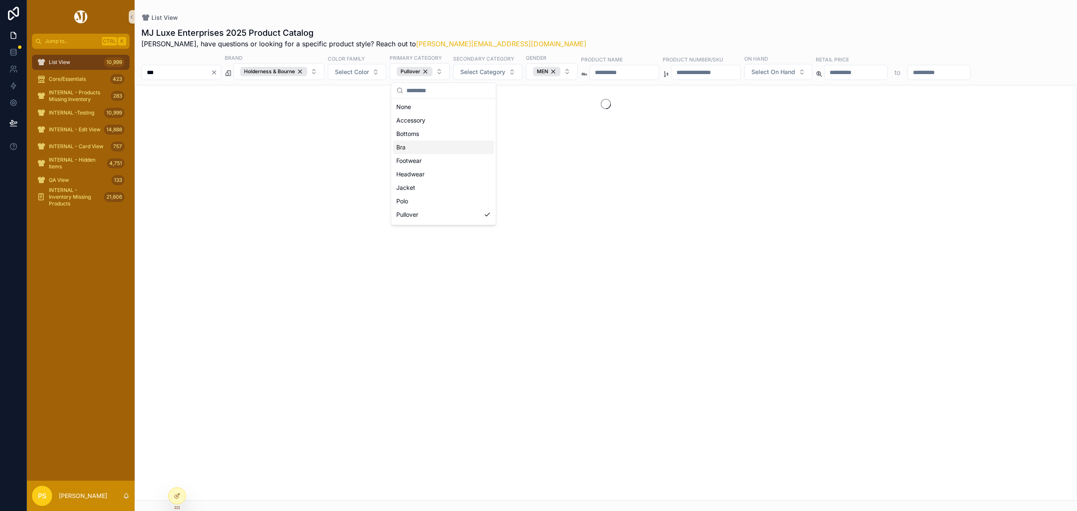
click at [602, 24] on div "MJ Luxe Enterprises 2025 Product Catalog Philip, have questions or looking for …" at bounding box center [606, 261] width 942 height 479
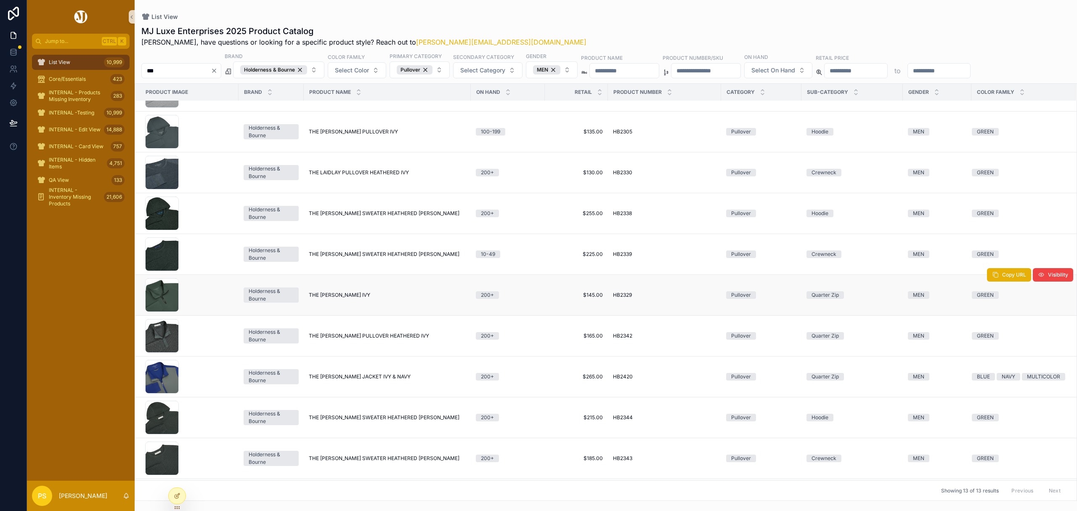
scroll to position [161, 0]
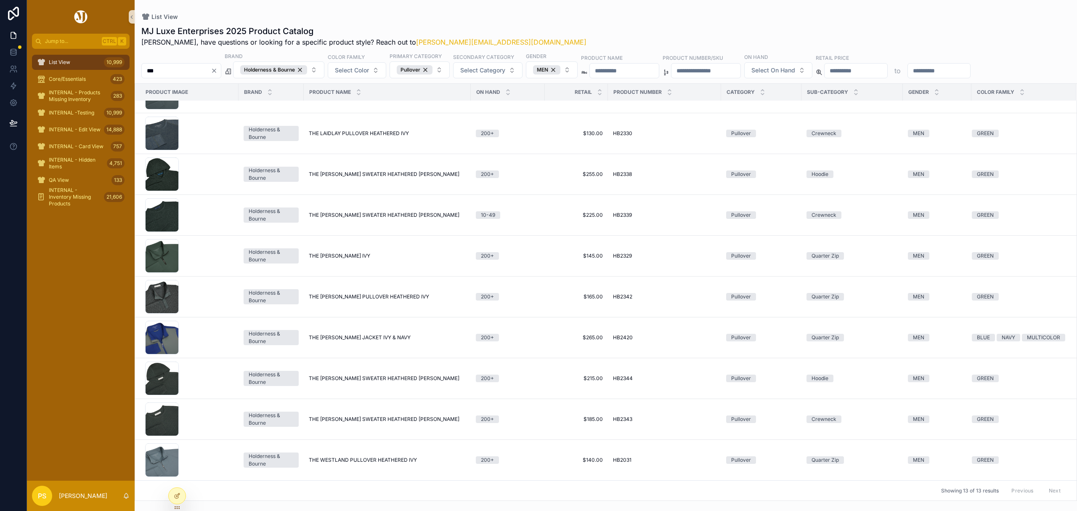
click at [81, 64] on div "List View 10,999" at bounding box center [80, 62] width 87 height 13
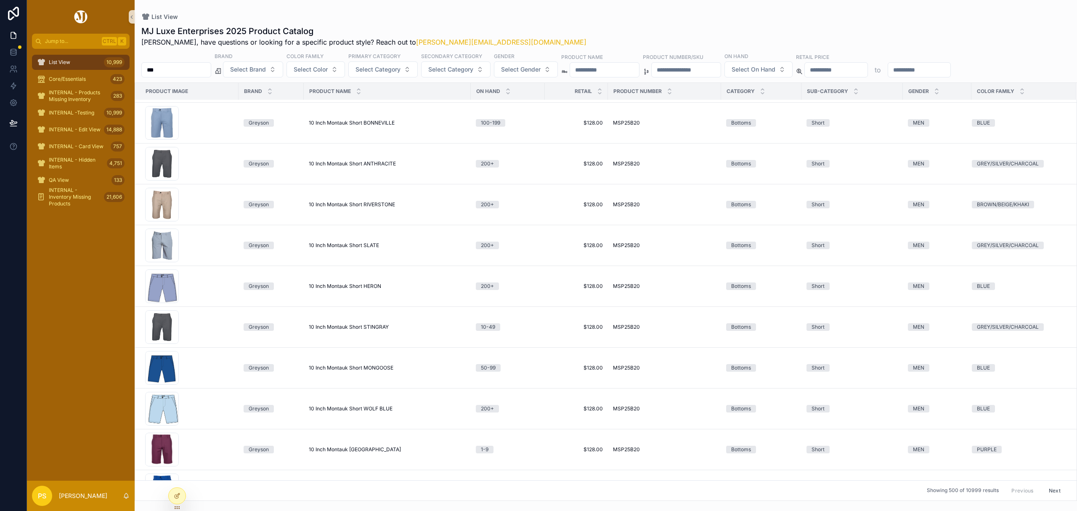
click at [191, 76] on input "***" at bounding box center [176, 70] width 69 height 12
type input "********"
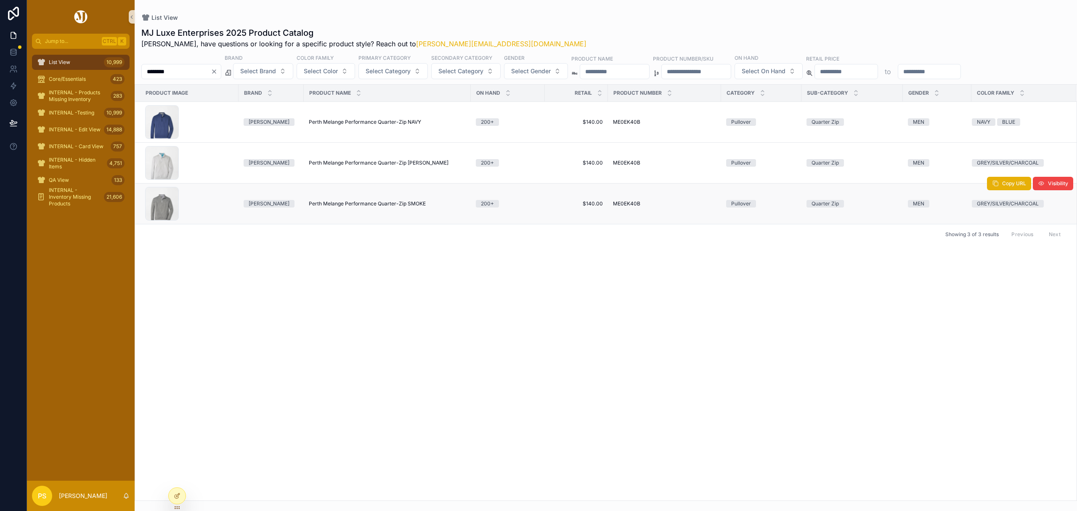
click at [363, 206] on span "Perth Melange Performance Quarter-Zip SMOKE" at bounding box center [367, 203] width 117 height 7
click at [217, 72] on icon "Clear" at bounding box center [214, 71] width 7 height 7
click at [626, 16] on div "List View" at bounding box center [605, 17] width 929 height 8
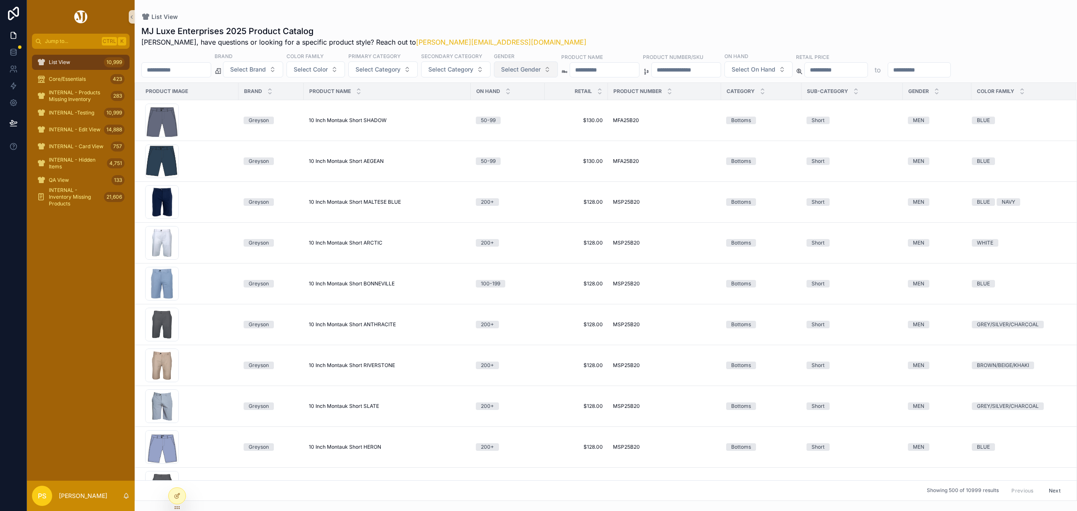
click at [558, 77] on button "Select Gender" at bounding box center [526, 69] width 64 height 16
click at [522, 115] on div "WOMEN" at bounding box center [549, 117] width 101 height 13
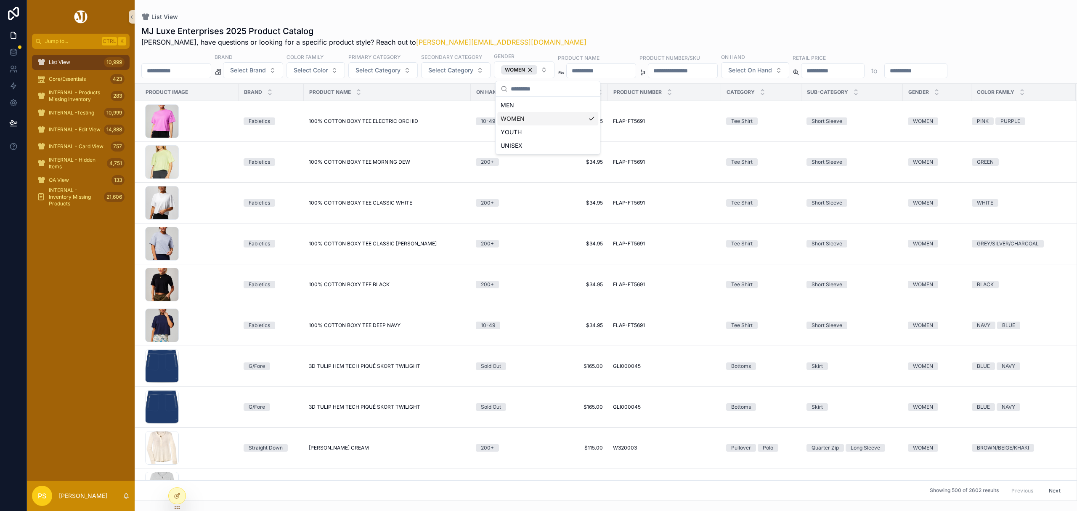
click at [400, 71] on span "Select Category" at bounding box center [377, 70] width 45 height 8
click at [376, 207] on div "Vest" at bounding box center [405, 210] width 101 height 13
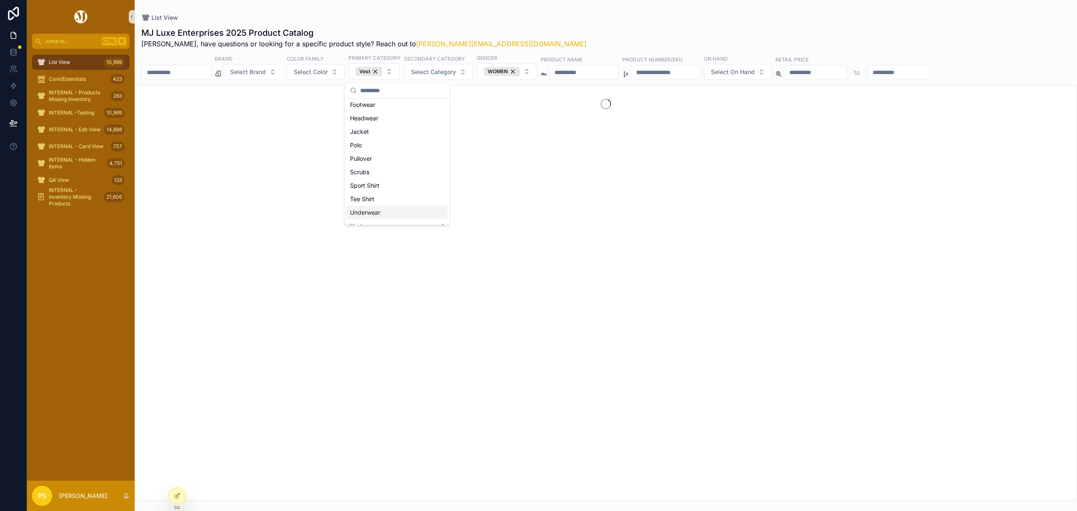
scroll to position [69, 0]
click at [612, 19] on div "List View" at bounding box center [605, 17] width 929 height 8
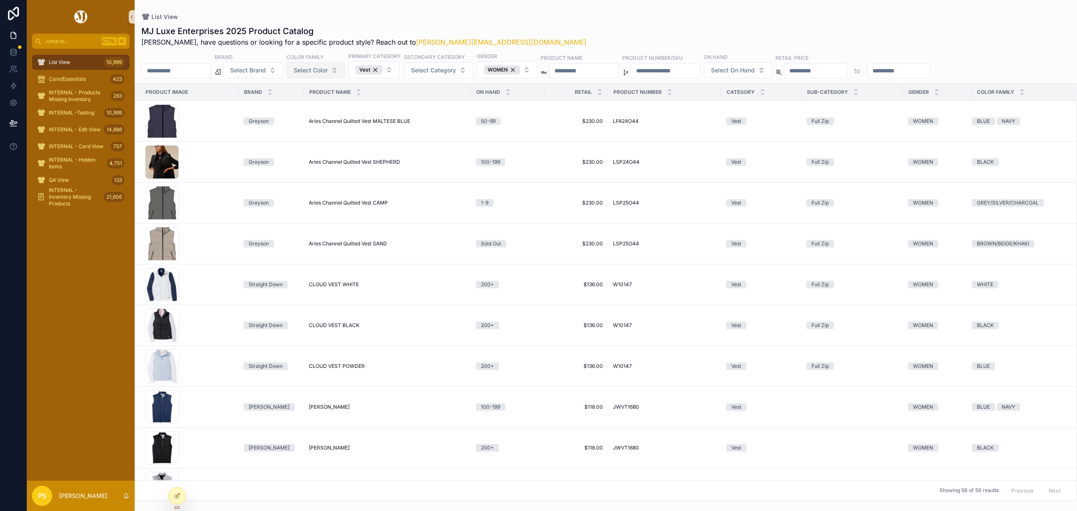
click at [328, 73] on span "Select Color" at bounding box center [311, 70] width 34 height 8
click at [315, 106] on div "BLACK" at bounding box center [338, 104] width 101 height 13
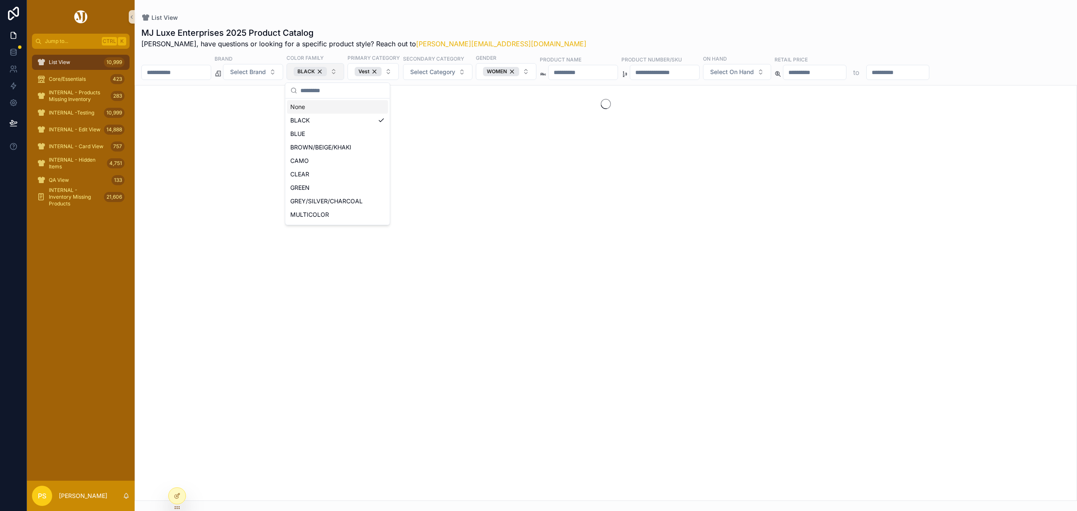
click at [344, 70] on button "BLACK" at bounding box center [315, 71] width 58 height 17
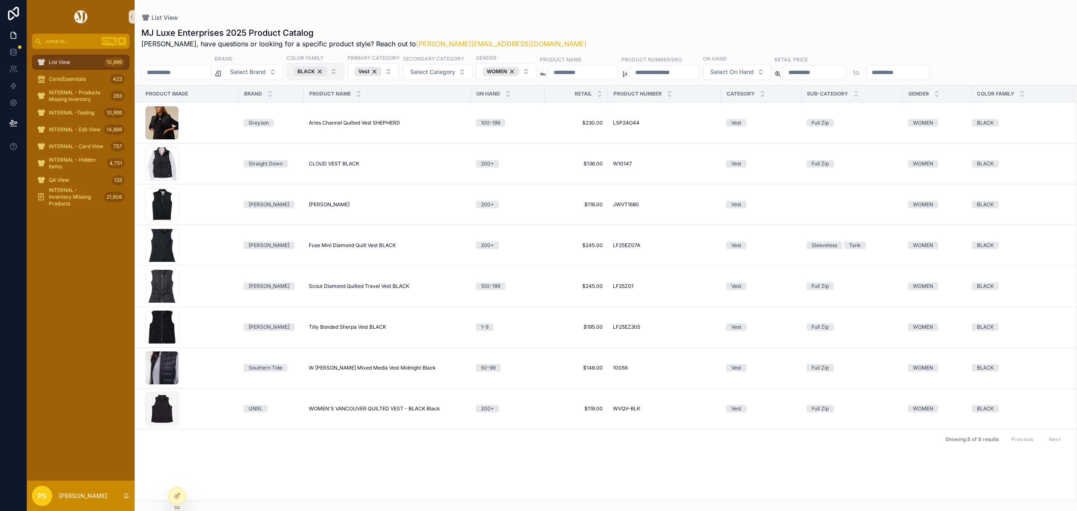
click at [344, 73] on button "BLACK" at bounding box center [315, 71] width 58 height 17
click at [336, 198] on div "GREY/SILVER/CHARCOAL" at bounding box center [337, 200] width 101 height 13
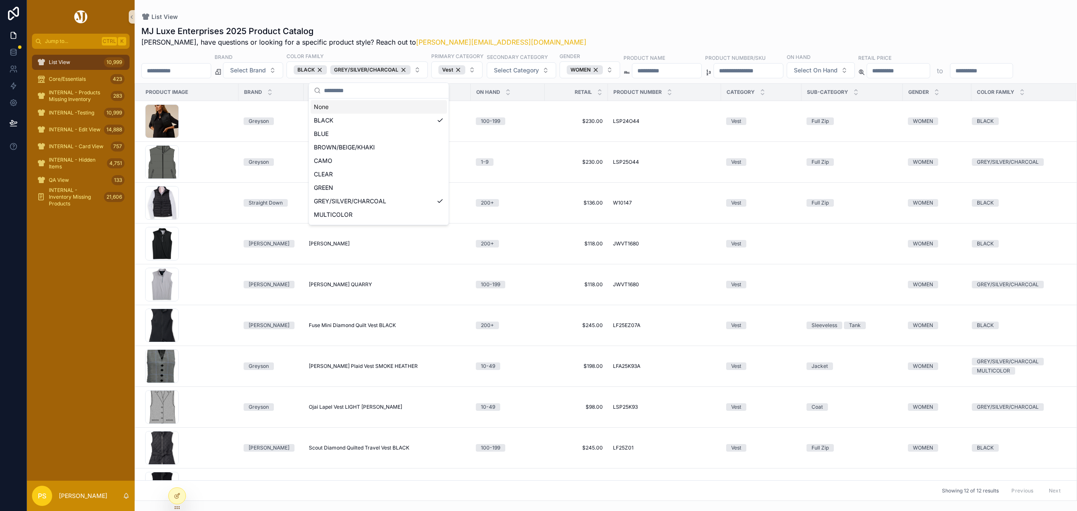
click at [523, 13] on div "List View MJ Luxe Enterprises 2025 Product Catalog Philip, have questions or lo…" at bounding box center [606, 250] width 942 height 501
click at [855, 77] on button "Select On Hand" at bounding box center [821, 70] width 68 height 16
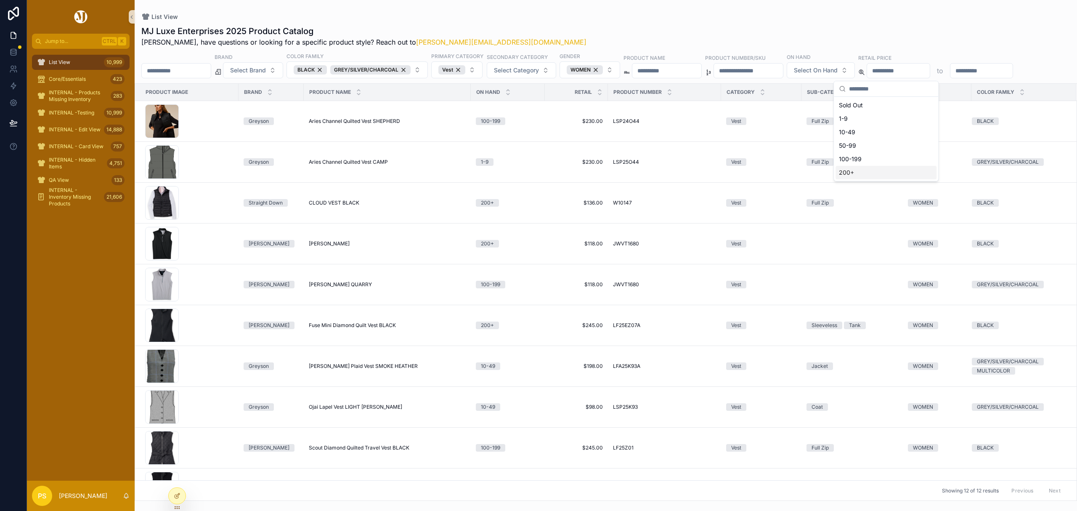
click at [850, 173] on div "200+" at bounding box center [885, 172] width 101 height 13
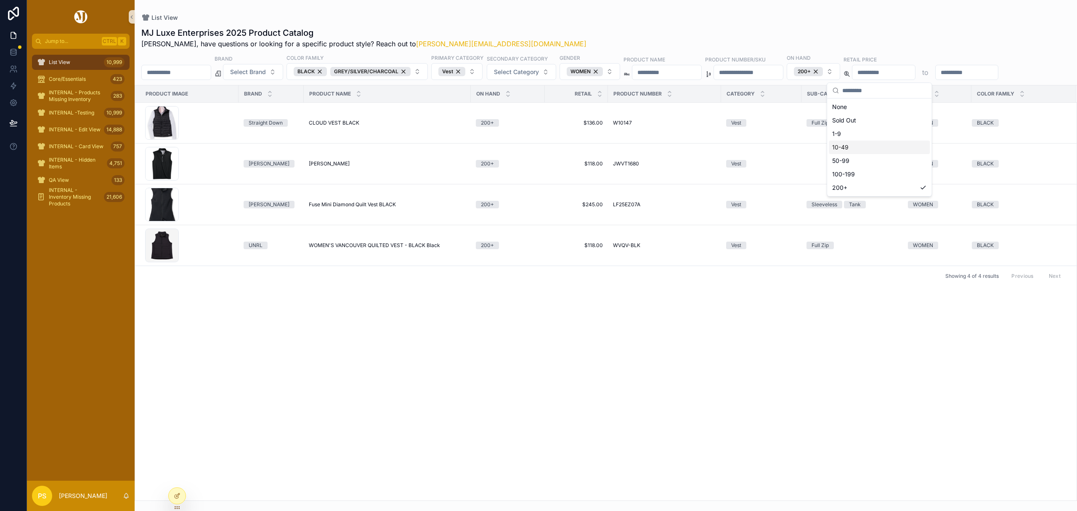
click at [653, 20] on div "List View" at bounding box center [605, 17] width 929 height 8
click at [603, 73] on div "WOMEN" at bounding box center [585, 71] width 36 height 9
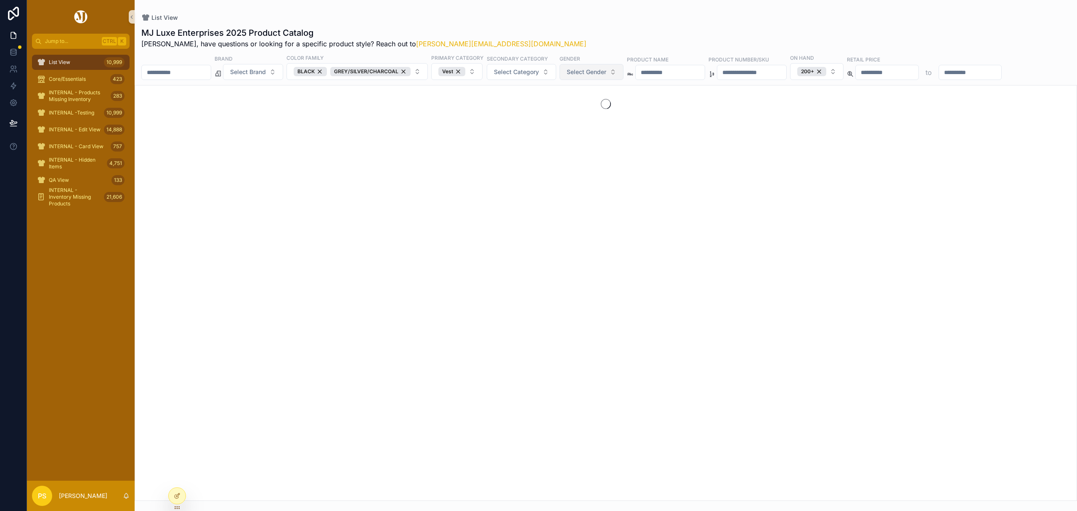
click at [606, 73] on span "Select Gender" at bounding box center [587, 72] width 40 height 8
click at [588, 105] on div "MEN" at bounding box center [613, 106] width 101 height 13
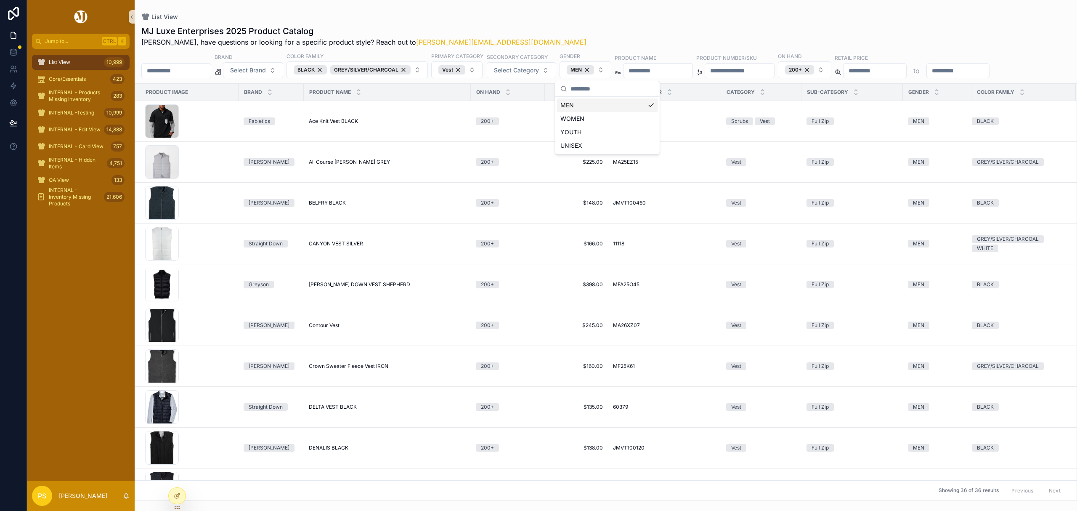
click at [653, 18] on div "List View" at bounding box center [605, 16] width 929 height 7
click at [465, 72] on div "Vest" at bounding box center [451, 69] width 27 height 9
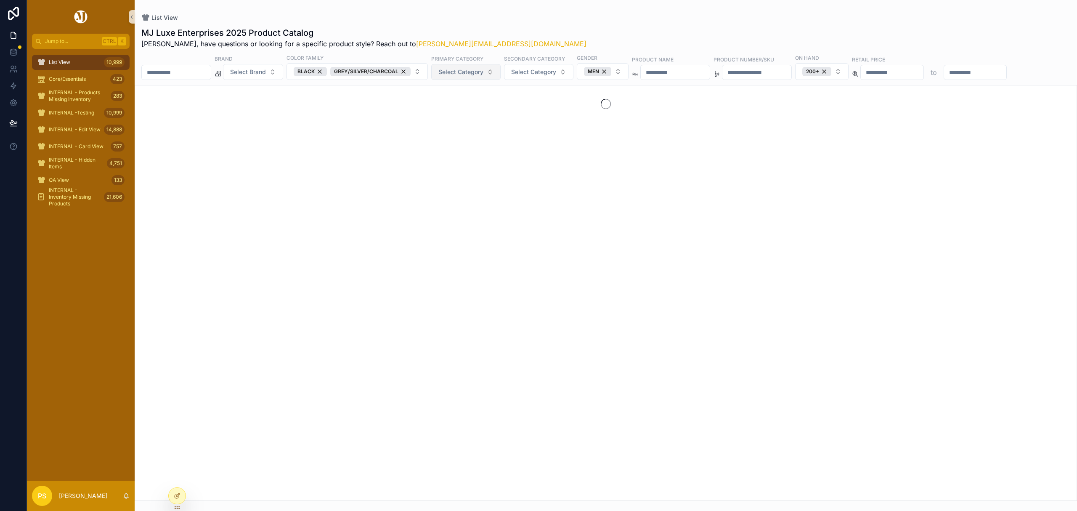
click at [478, 71] on span "Select Category" at bounding box center [460, 72] width 45 height 8
click at [451, 199] on div "Pullover" at bounding box center [487, 200] width 101 height 13
click at [543, 67] on button "Select Category" at bounding box center [529, 72] width 69 height 16
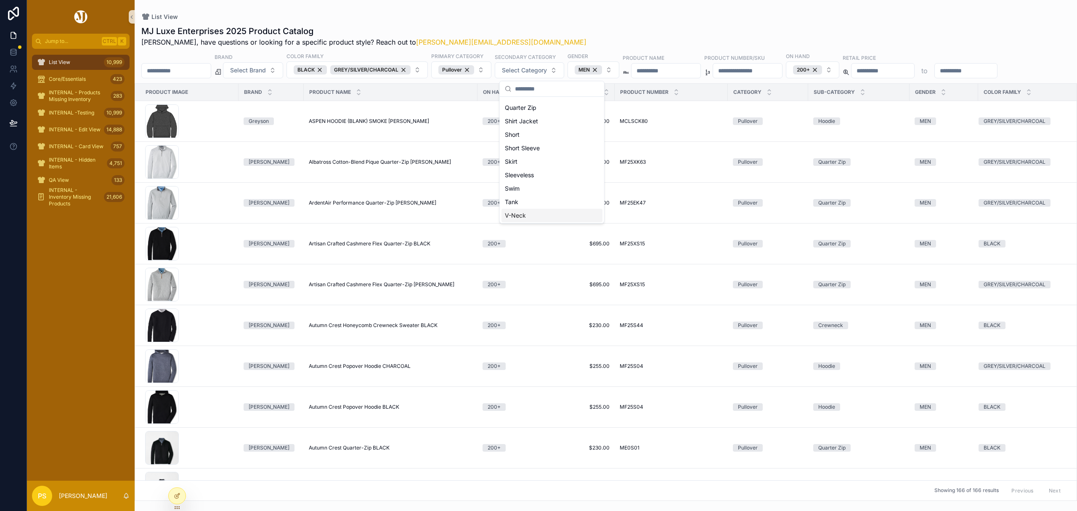
scroll to position [168, 0]
click at [534, 128] on div "Quarter Zip" at bounding box center [551, 125] width 101 height 13
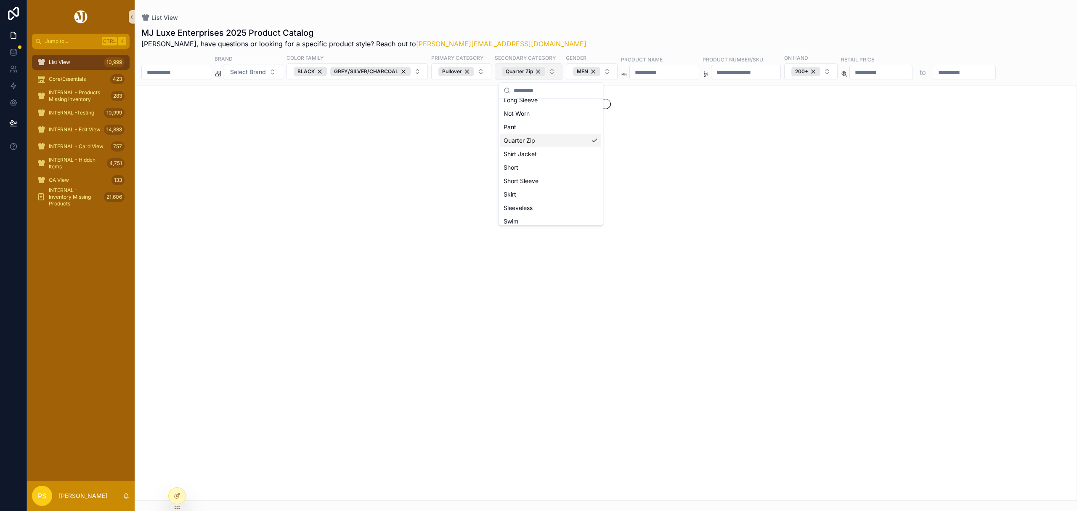
scroll to position [182, 0]
click at [565, 39] on div "MJ Luxe Enterprises 2025 Product Catalog Philip, have questions or looking for …" at bounding box center [605, 38] width 929 height 22
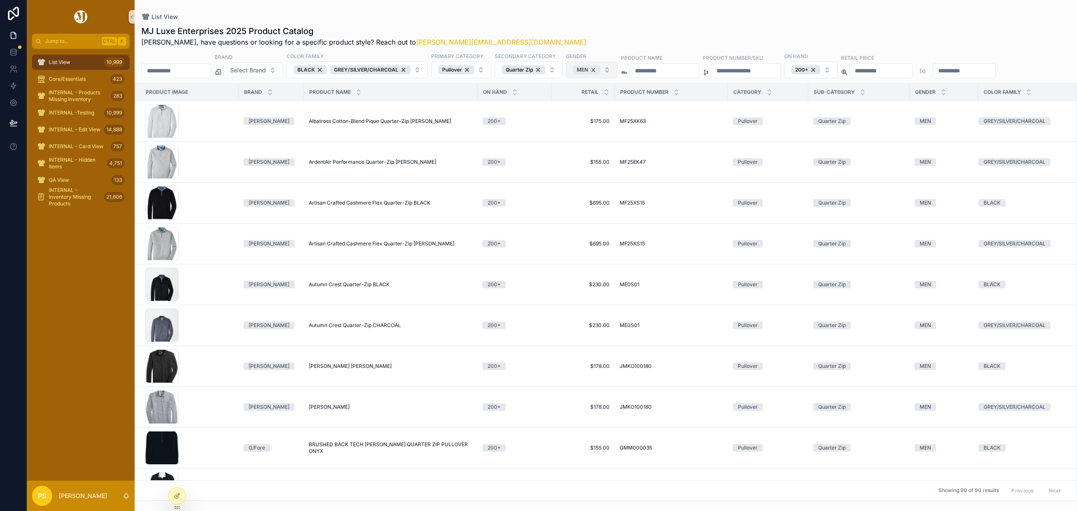
click at [600, 70] on div "MEN" at bounding box center [586, 69] width 27 height 9
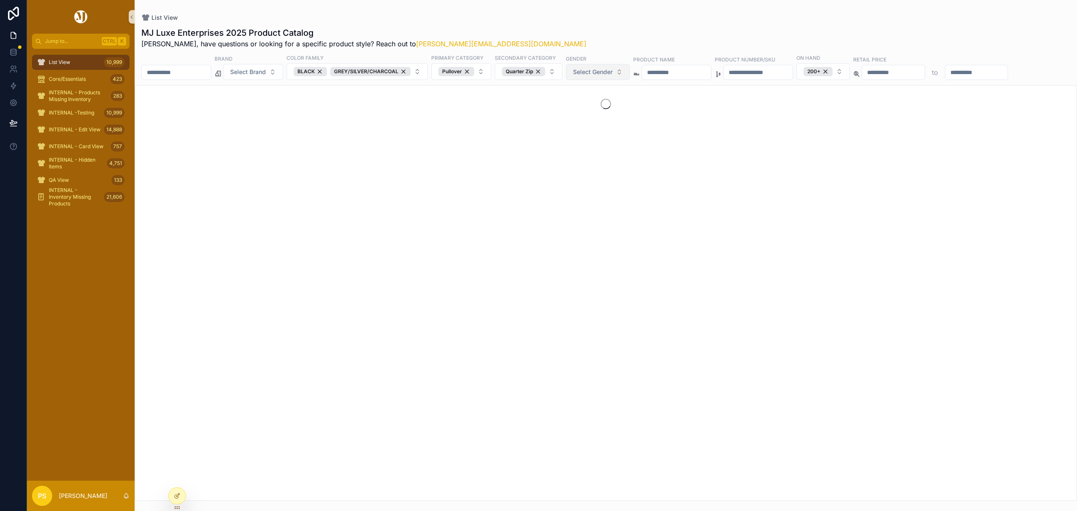
click at [612, 71] on span "Select Gender" at bounding box center [593, 72] width 40 height 8
click at [596, 117] on div "WOMEN" at bounding box center [620, 120] width 101 height 13
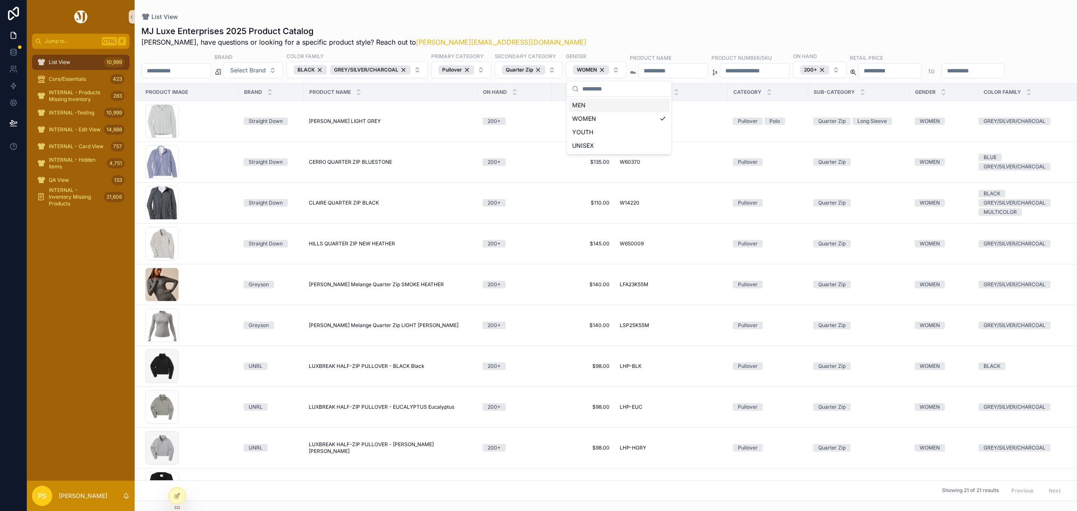
click at [654, 4] on div "List View MJ Luxe Enterprises 2025 Product Catalog Philip, have questions or lo…" at bounding box center [606, 250] width 942 height 501
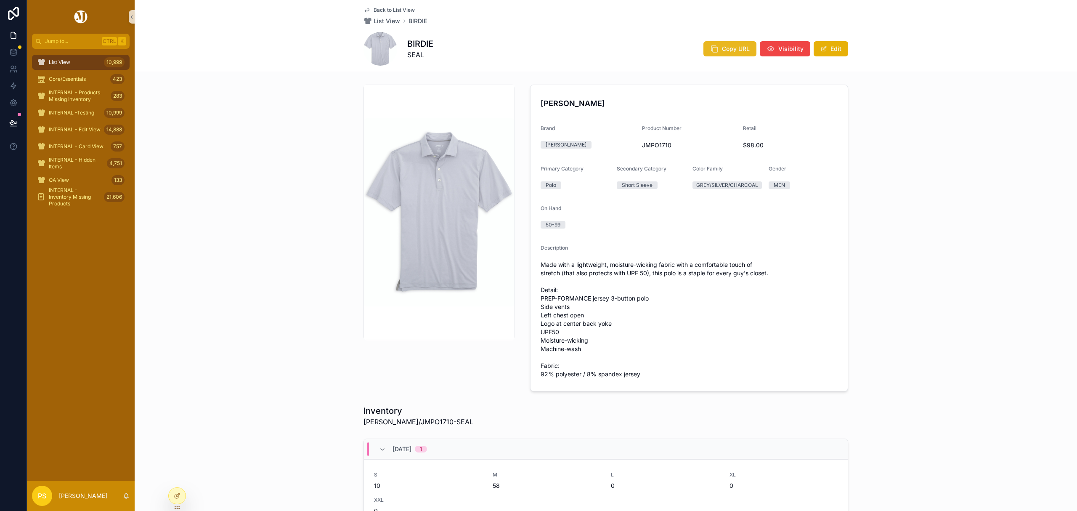
click at [715, 54] on button "Copy URL" at bounding box center [729, 48] width 53 height 15
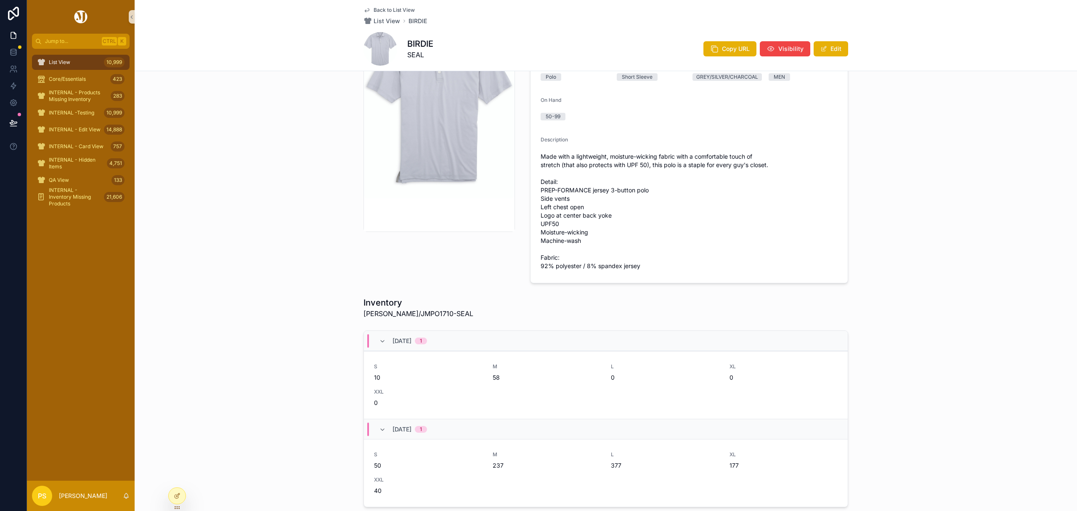
scroll to position [112, 0]
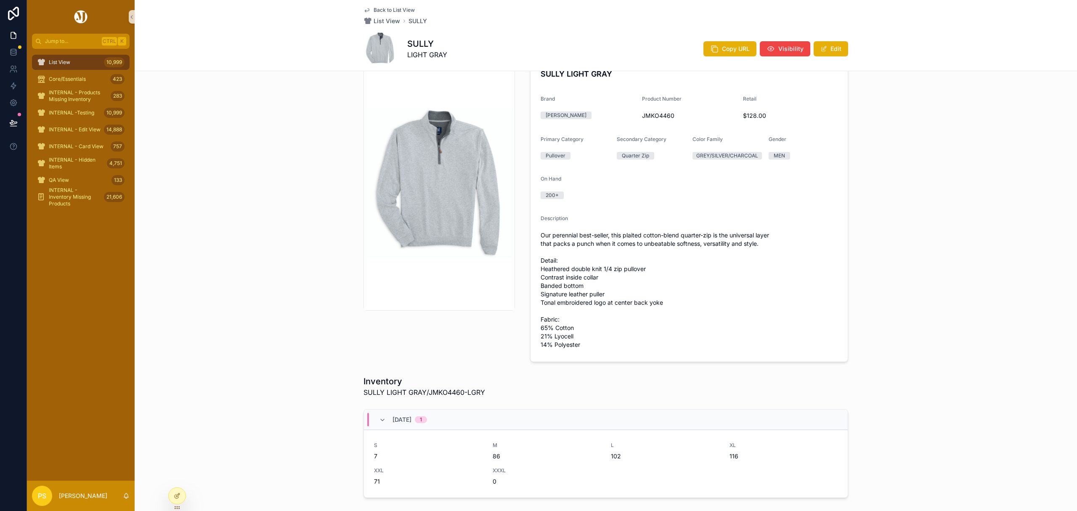
scroll to position [56, 0]
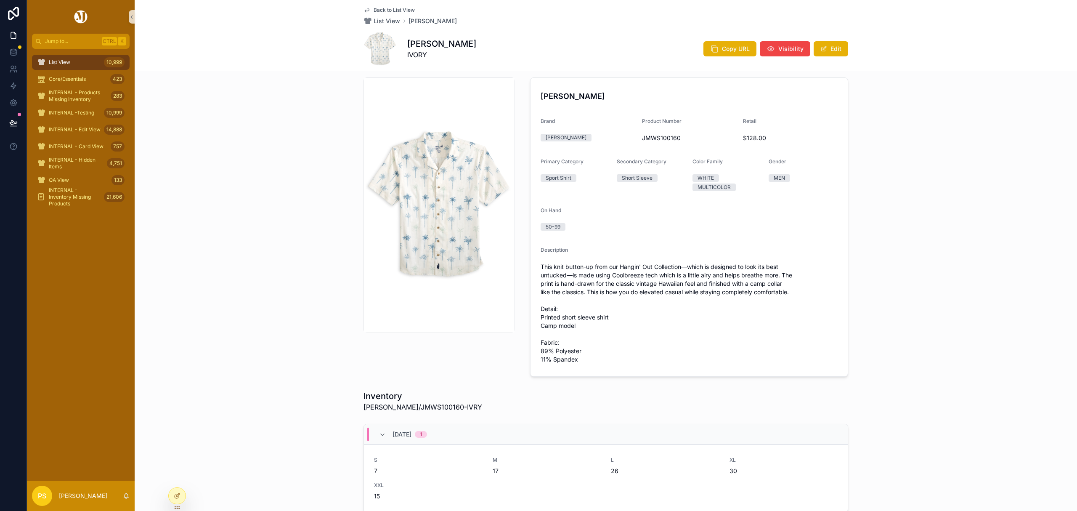
scroll to position [9, 0]
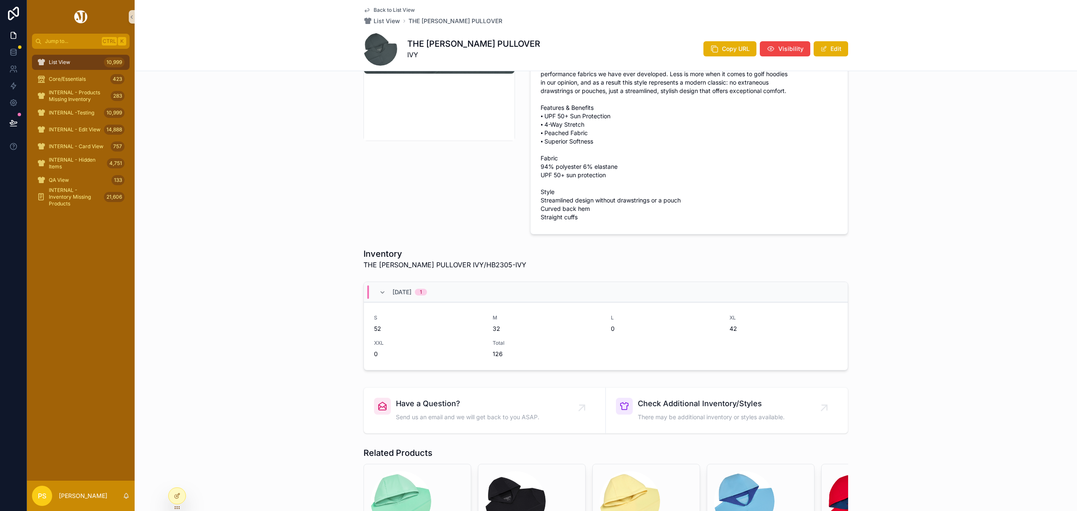
scroll to position [224, 0]
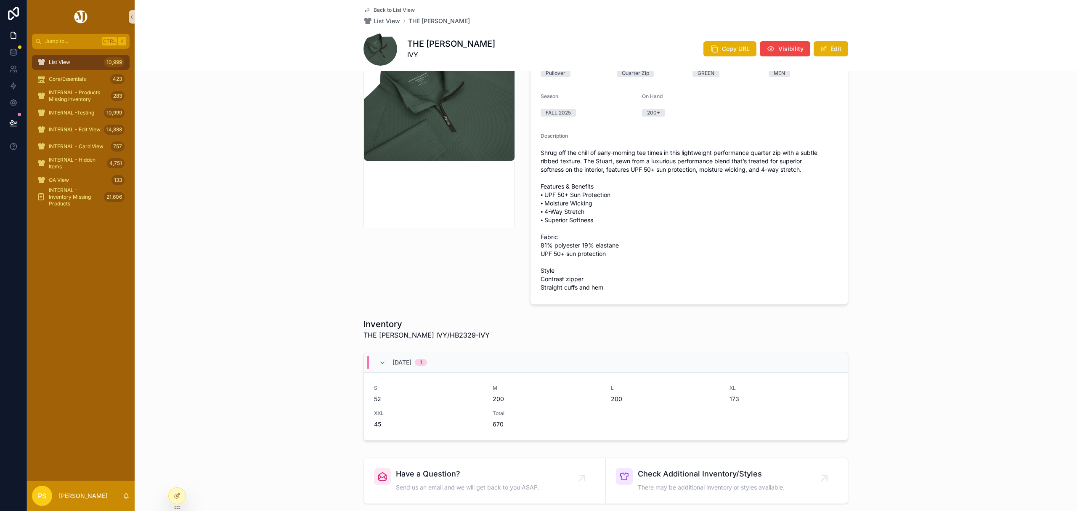
scroll to position [168, 0]
